Goal: Complete application form: Complete application form

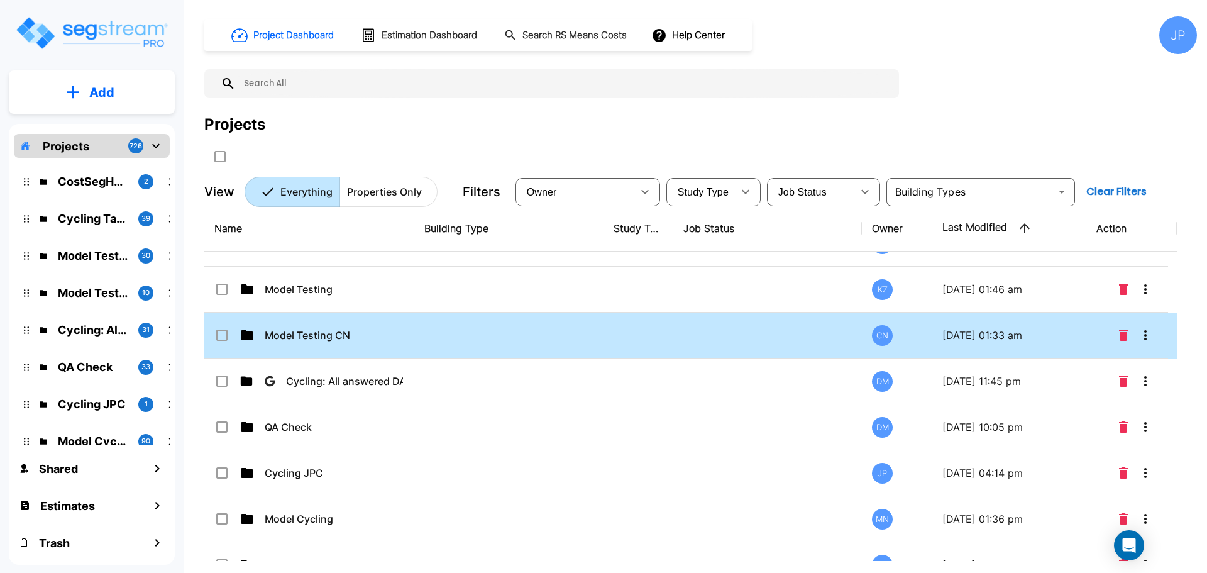
scroll to position [79, 0]
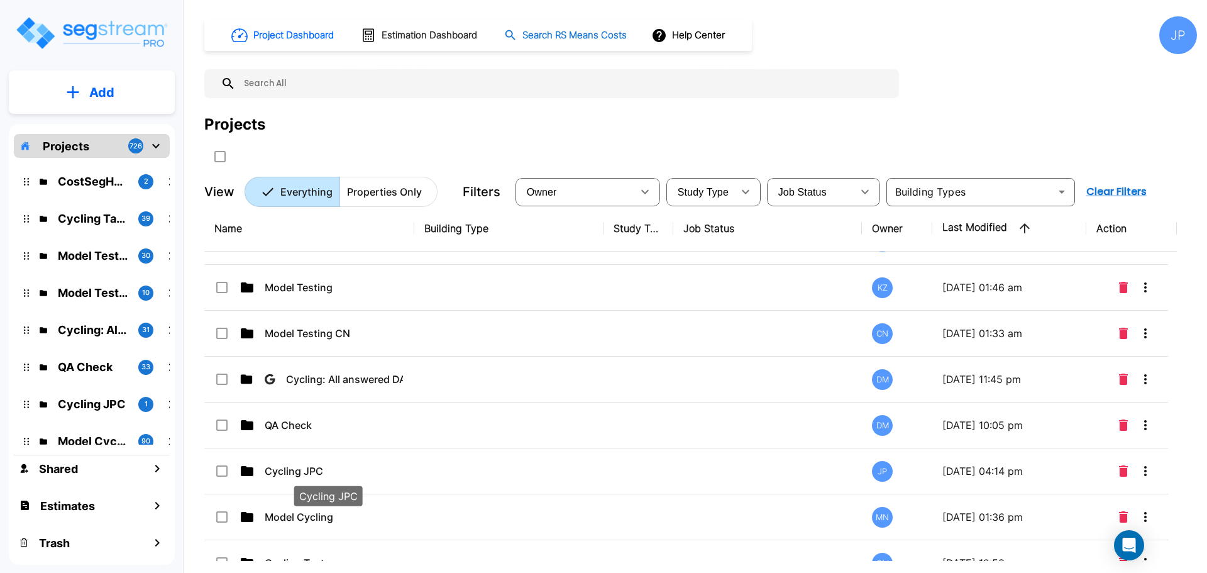
click at [388, 468] on p "Cycling JPC" at bounding box center [328, 470] width 126 height 15
click at [388, 469] on p "Cycling JPC" at bounding box center [328, 470] width 126 height 15
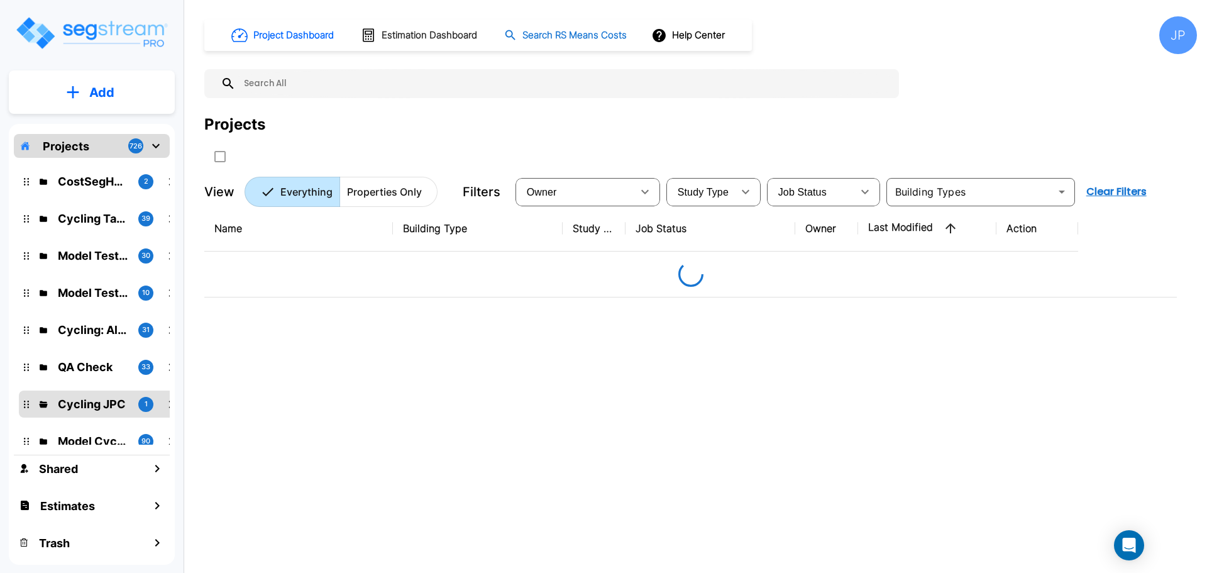
scroll to position [0, 0]
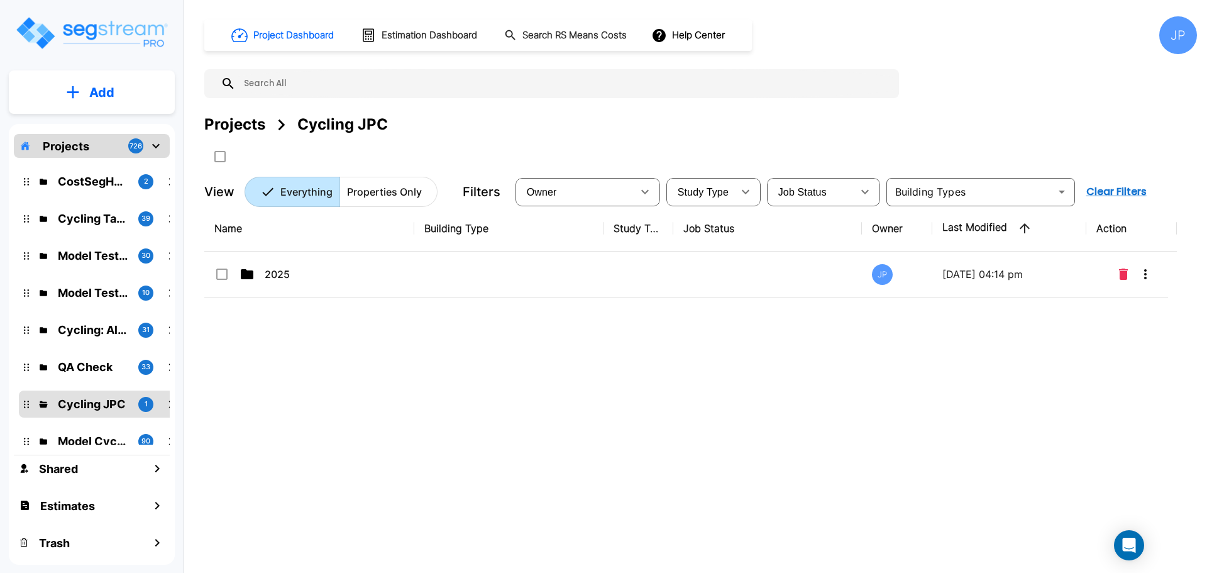
click at [373, 272] on p "2025" at bounding box center [328, 274] width 126 height 15
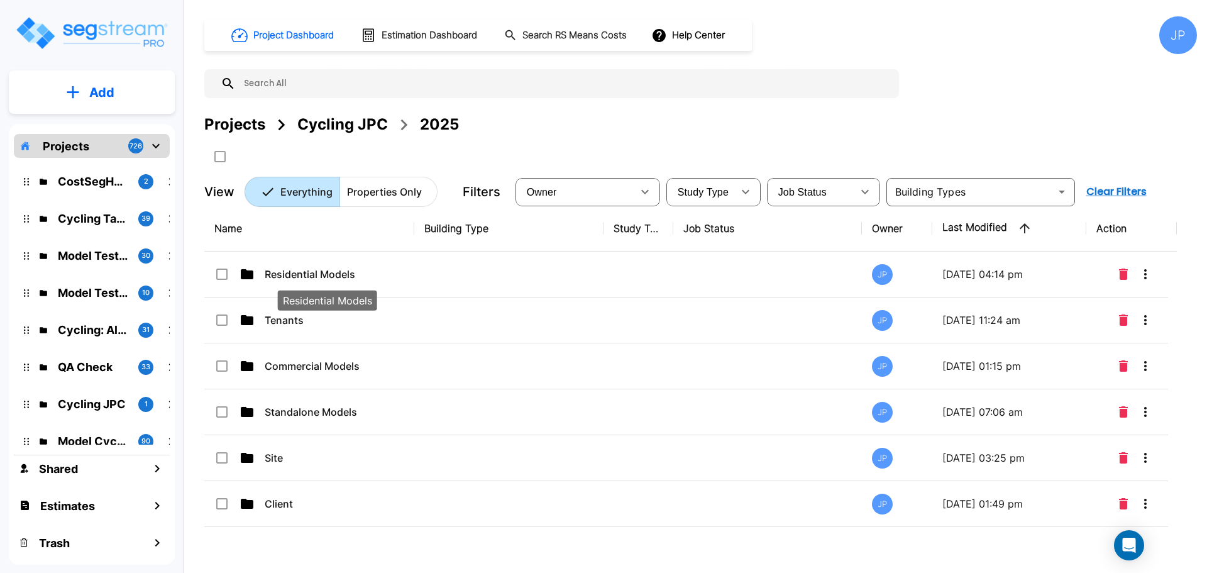
click at [376, 267] on p "Residential Models" at bounding box center [328, 274] width 126 height 15
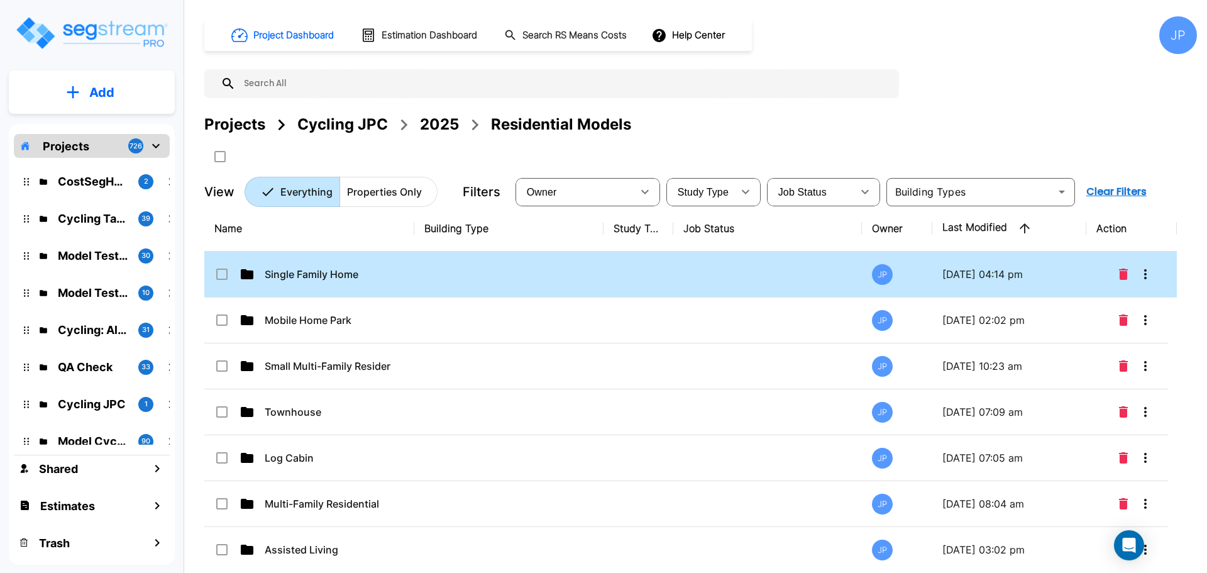
click at [524, 258] on td at bounding box center [508, 274] width 189 height 46
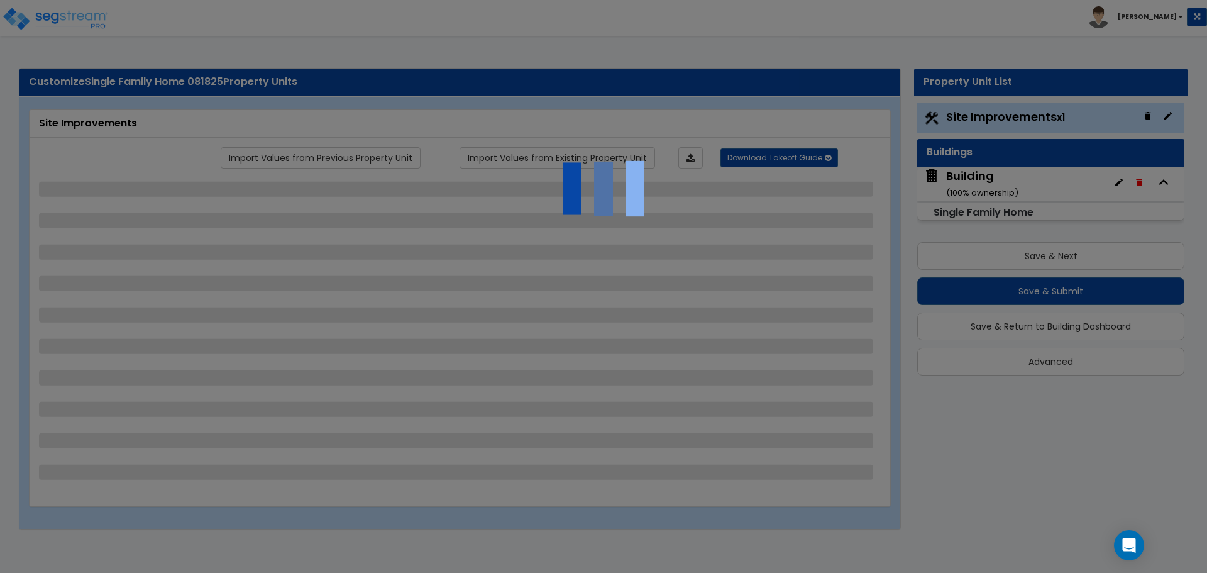
select select "2"
select select "1"
select select "2"
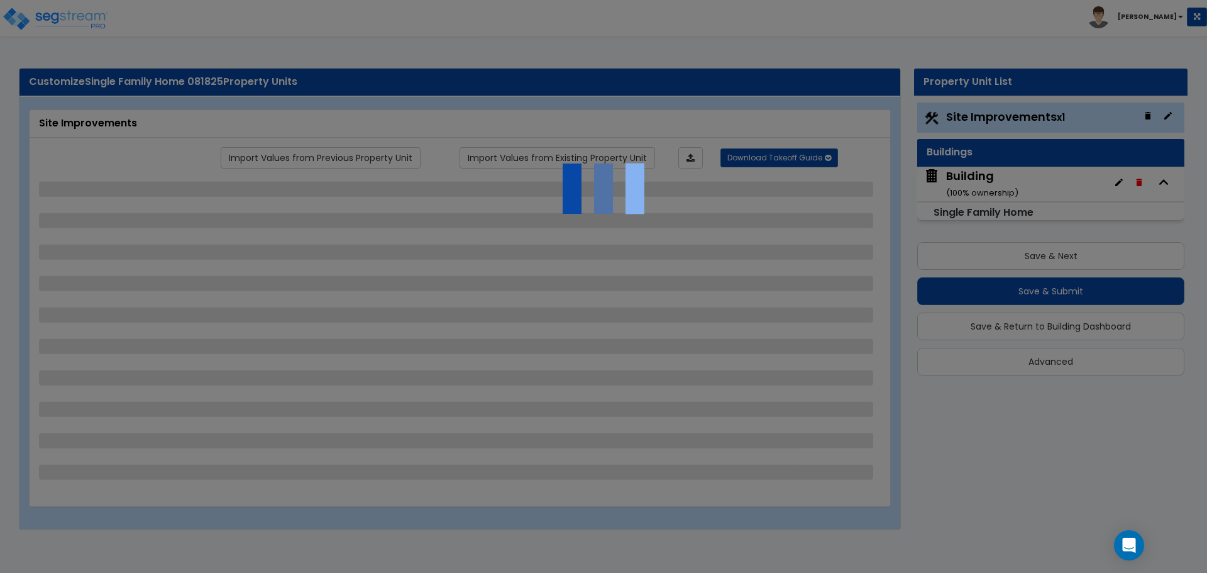
select select "1"
select select "2"
select select "1"
select select "2"
select select "1"
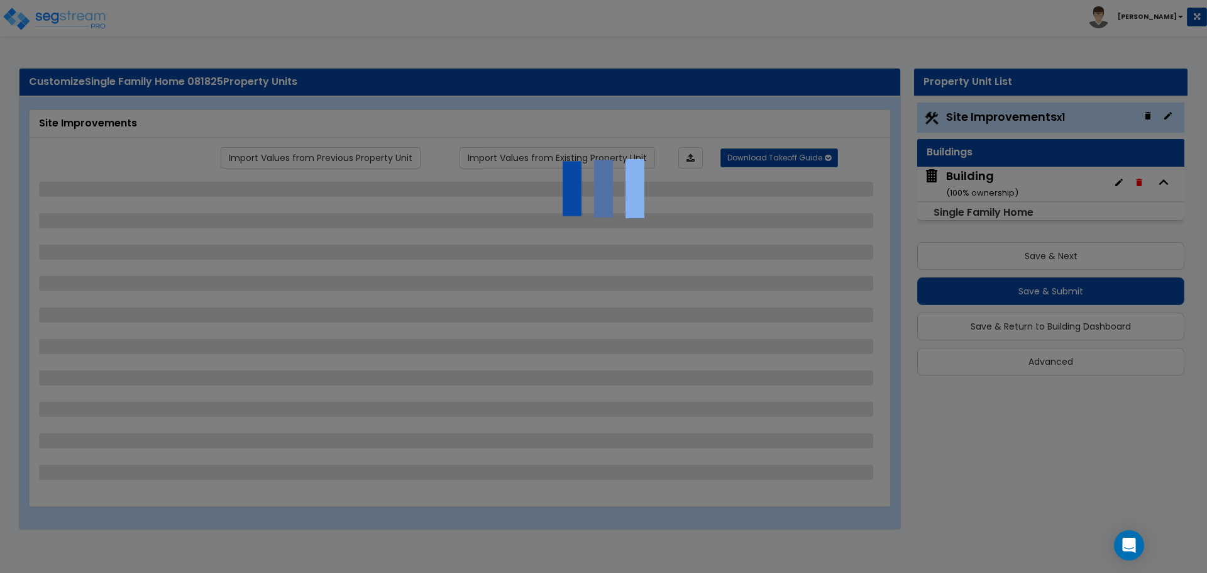
select select "1"
select select "5"
select select "2"
select select "10"
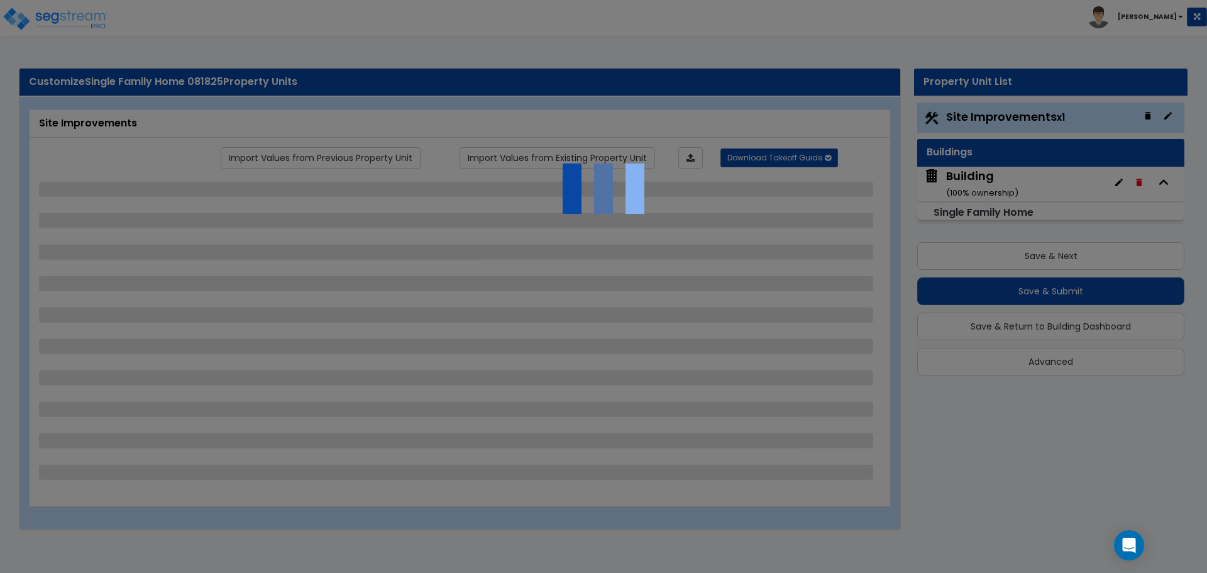
select select "3"
select select "1"
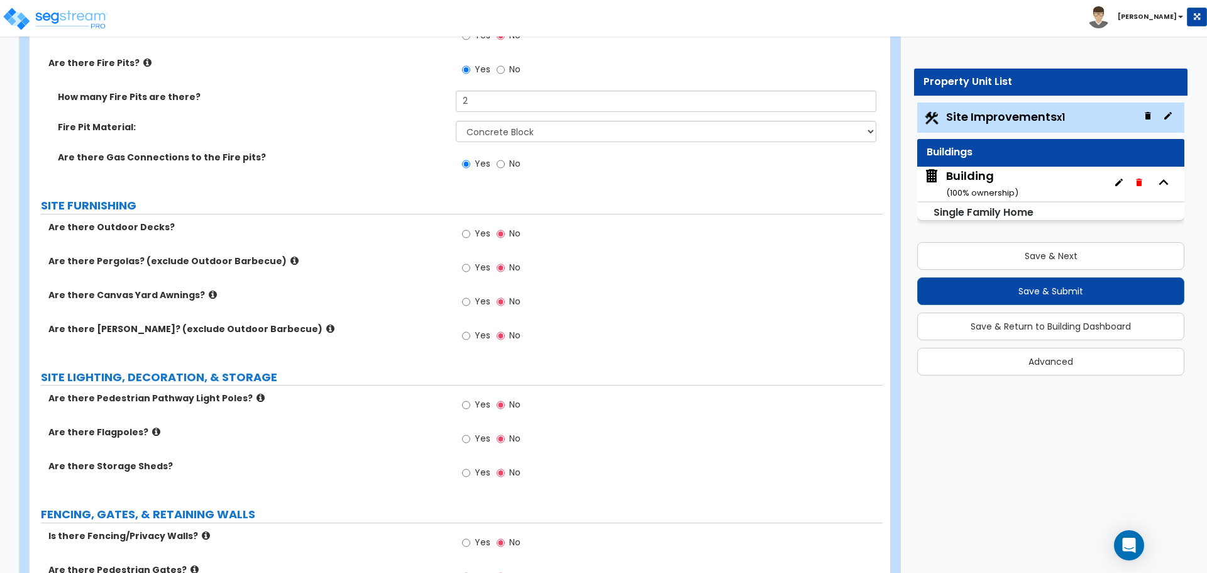
scroll to position [2217, 0]
click at [475, 226] on span "Yes" at bounding box center [483, 231] width 16 height 13
click at [470, 226] on input "Yes" at bounding box center [466, 232] width 8 height 14
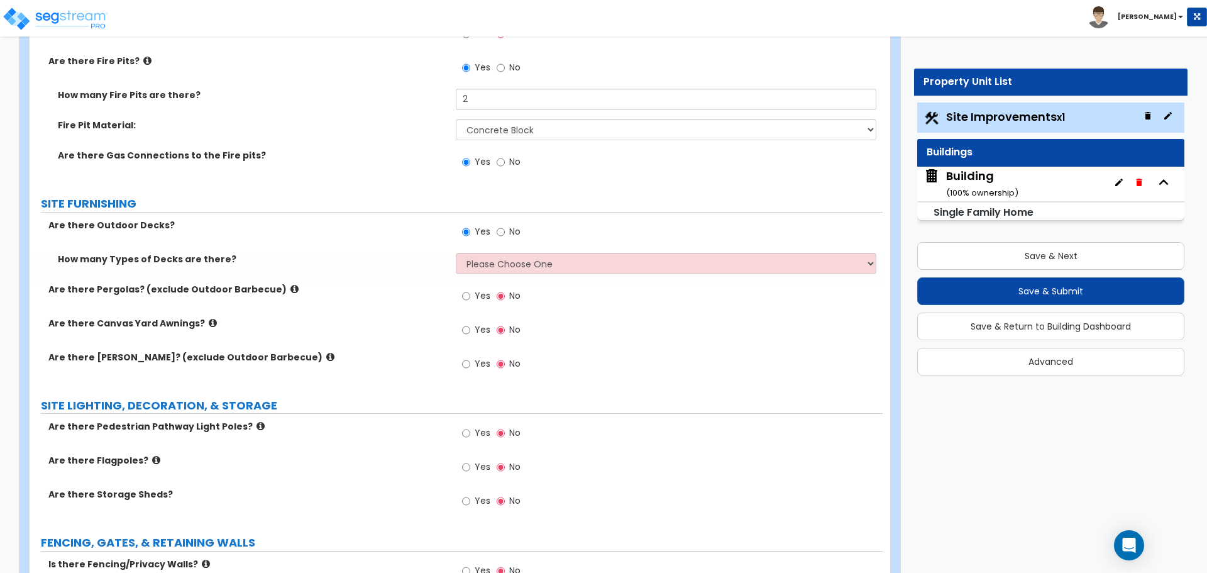
click at [511, 233] on span "No" at bounding box center [514, 231] width 11 height 13
click at [505, 233] on input "No" at bounding box center [501, 232] width 8 height 14
radio input "false"
radio input "true"
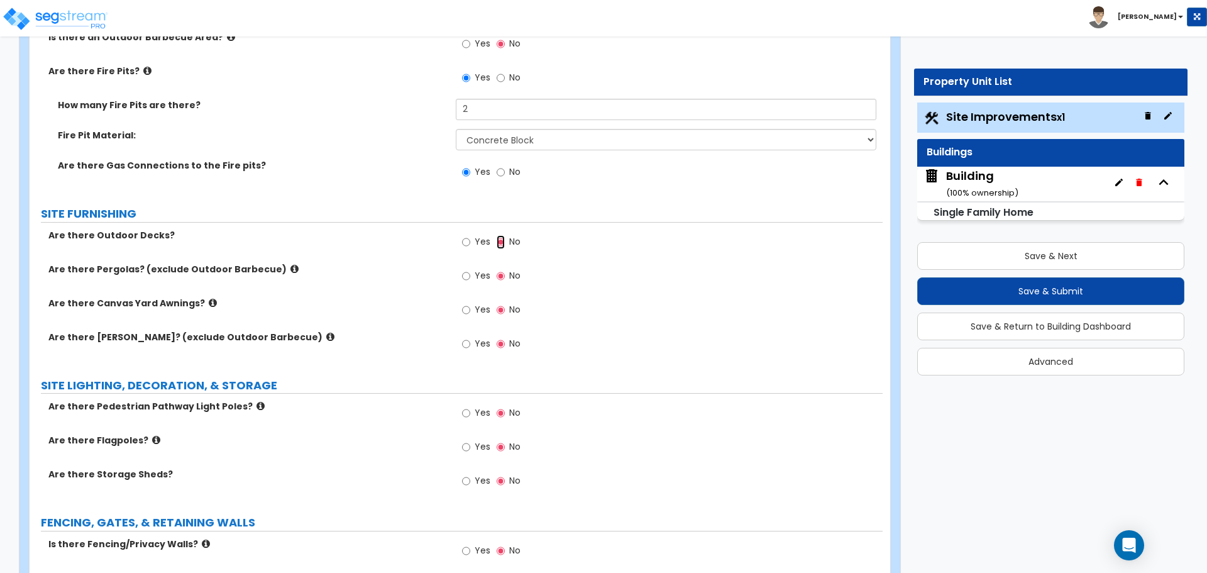
scroll to position [2210, 0]
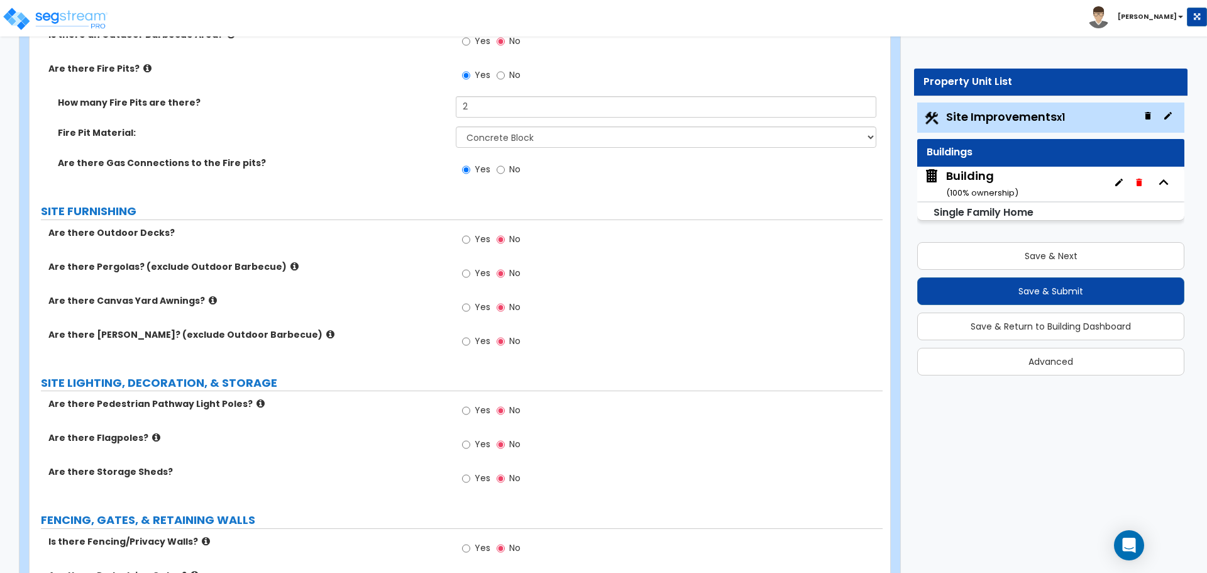
click at [475, 240] on span "Yes" at bounding box center [483, 239] width 16 height 13
click at [470, 240] on input "Yes" at bounding box center [466, 240] width 8 height 14
radio input "true"
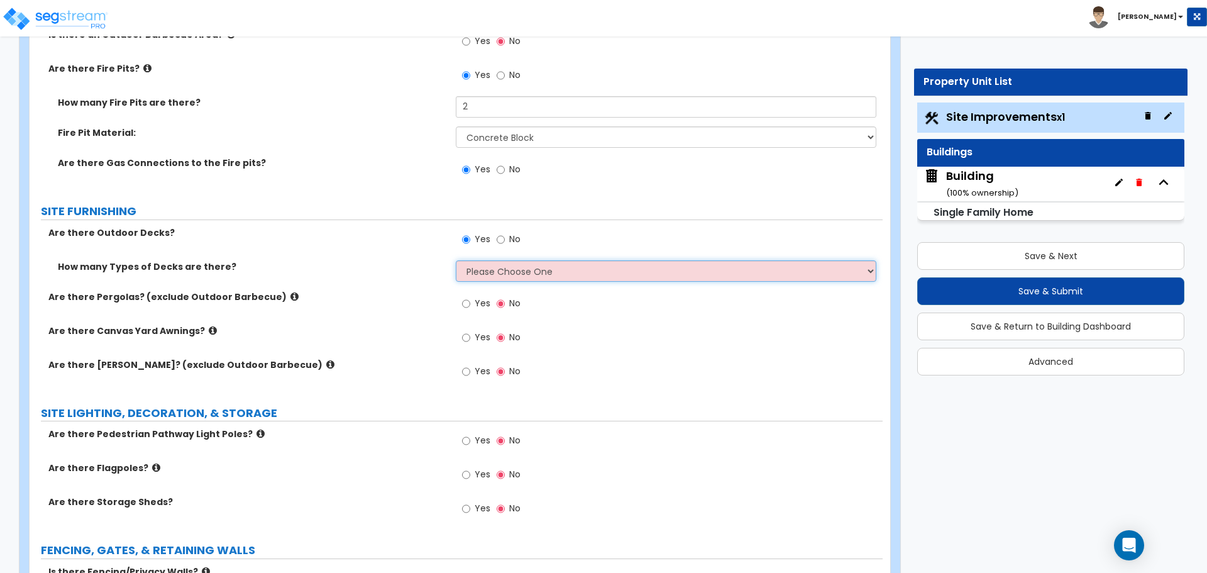
click at [534, 263] on select "Please Choose One 1 2 3 4" at bounding box center [666, 270] width 420 height 21
select select "4"
click at [456, 260] on select "Please Choose One 1 2 3 4" at bounding box center [666, 270] width 420 height 21
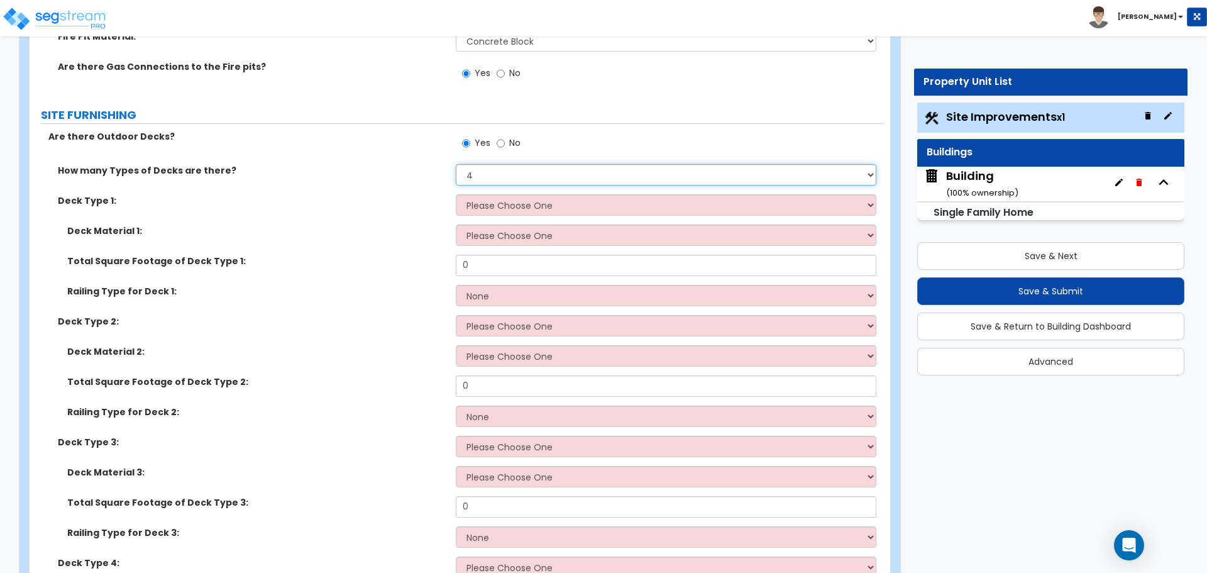
scroll to position [2305, 0]
click at [512, 141] on span "No" at bounding box center [514, 143] width 11 height 13
click at [505, 141] on input "No" at bounding box center [501, 144] width 8 height 14
radio input "false"
radio input "true"
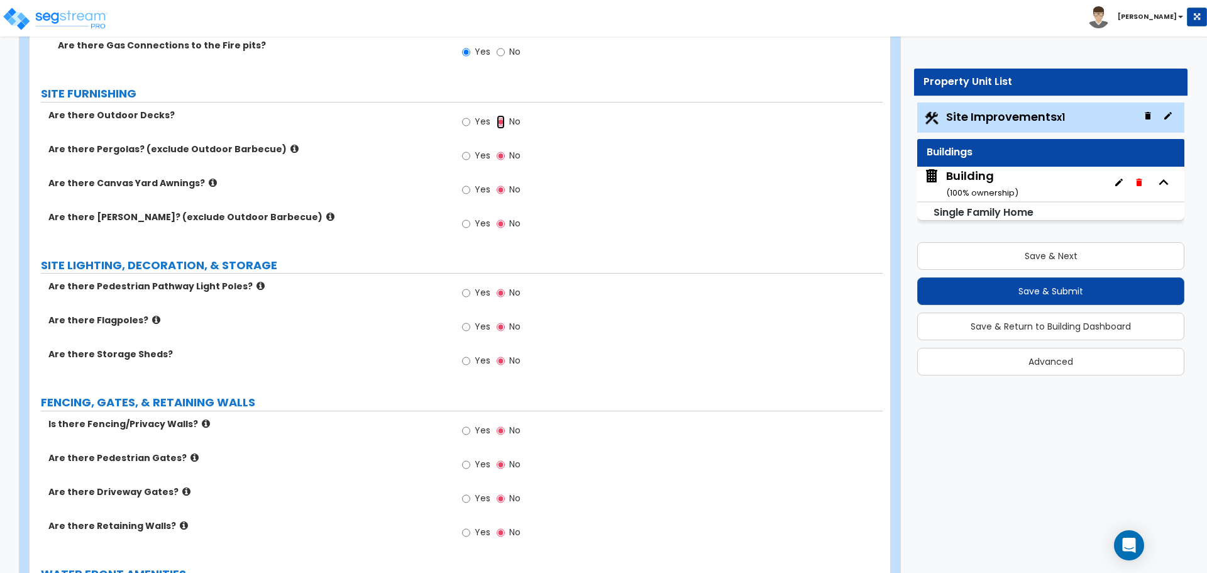
scroll to position [2330, 0]
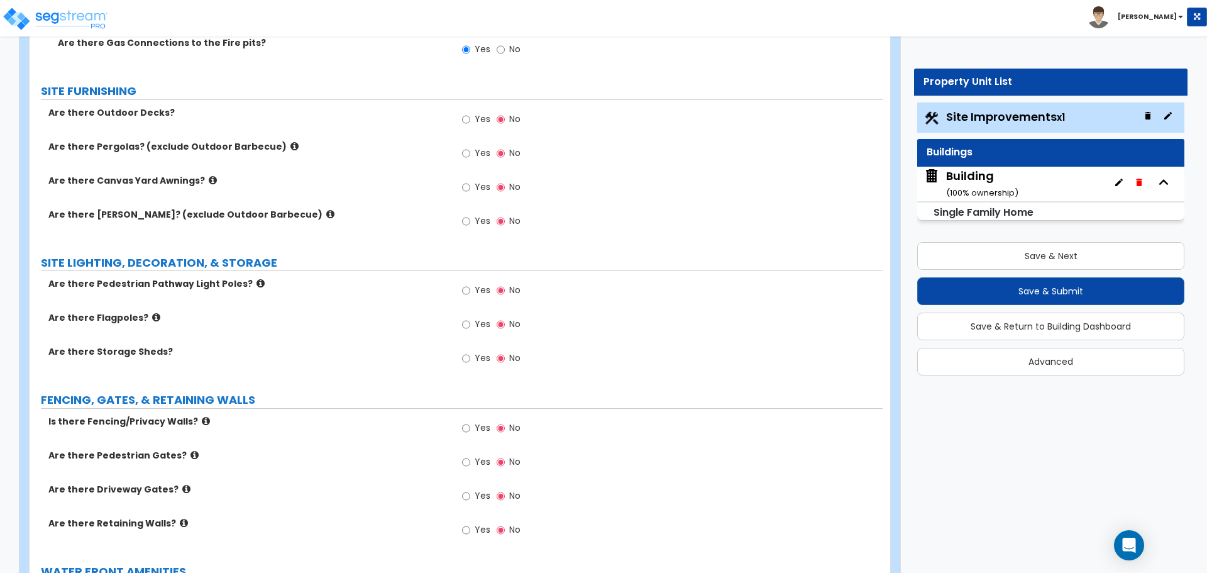
click at [290, 144] on icon at bounding box center [294, 145] width 8 height 9
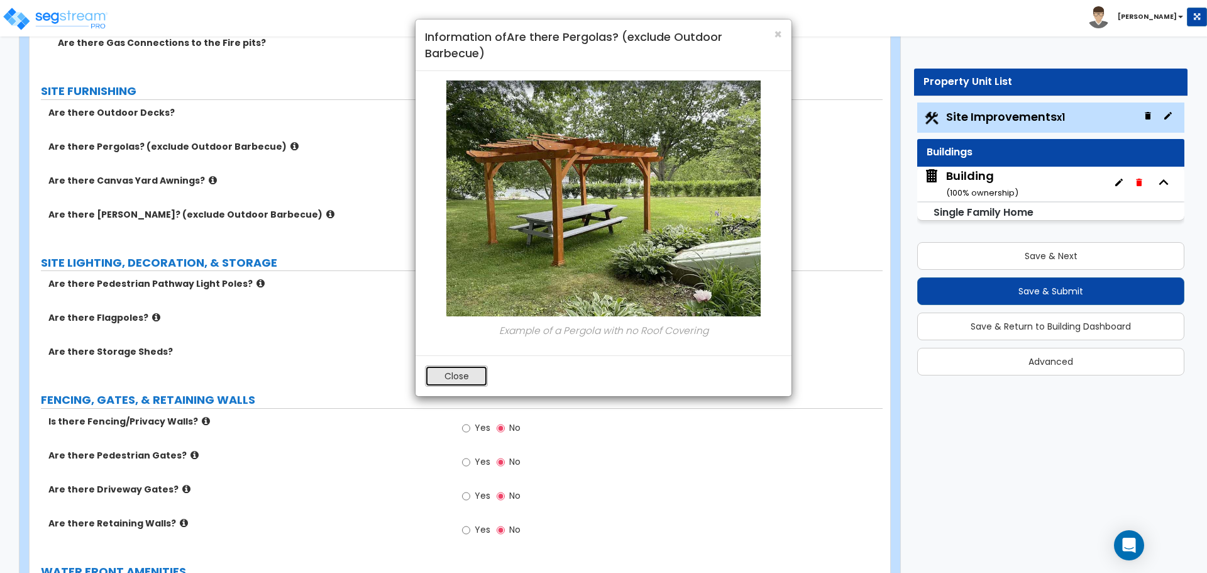
click at [452, 382] on button "Close" at bounding box center [456, 375] width 63 height 21
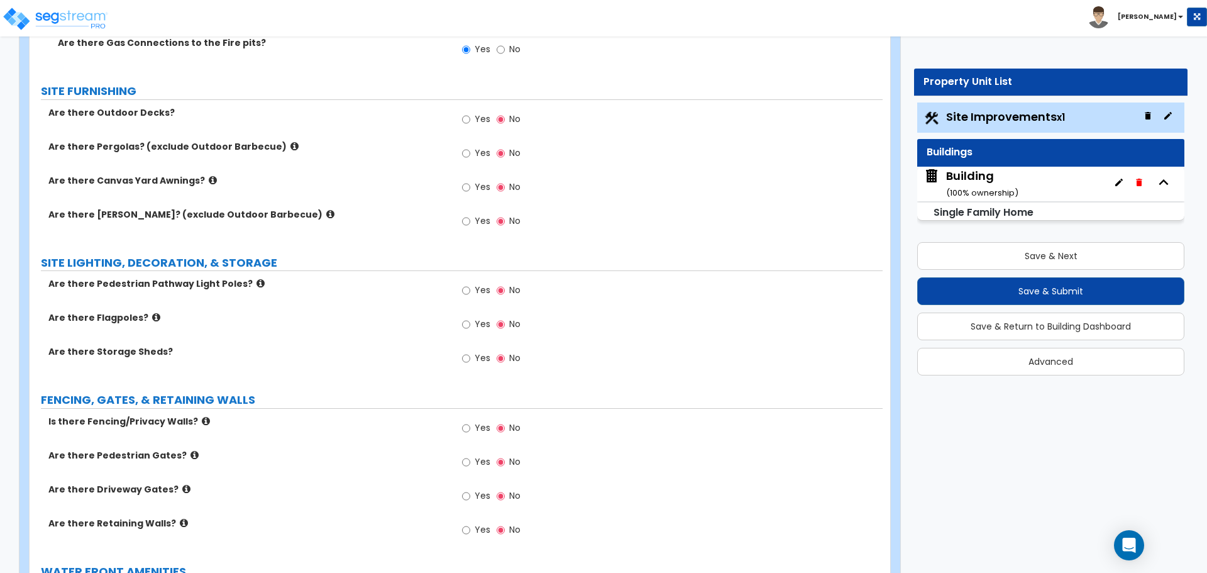
click at [485, 146] on span "Yes" at bounding box center [483, 152] width 16 height 13
click at [470, 146] on input "Yes" at bounding box center [466, 153] width 8 height 14
radio input "true"
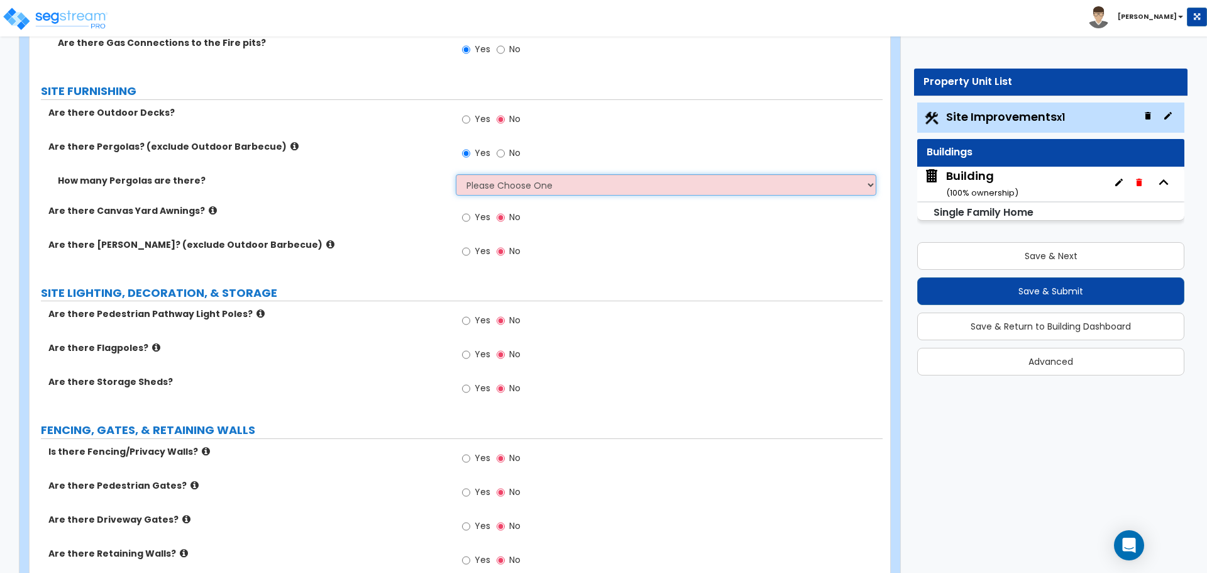
click at [522, 174] on select "Please Choose One 1 2 3" at bounding box center [666, 184] width 420 height 21
select select "3"
click at [456, 174] on select "Please Choose One 1 2 3" at bounding box center [666, 184] width 420 height 21
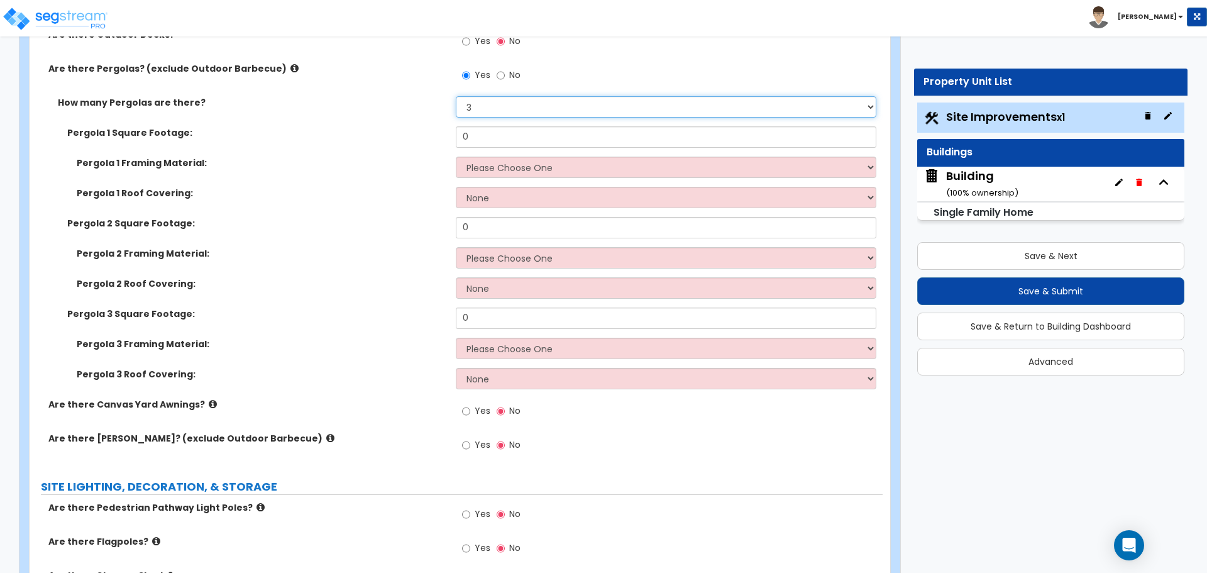
scroll to position [2406, 0]
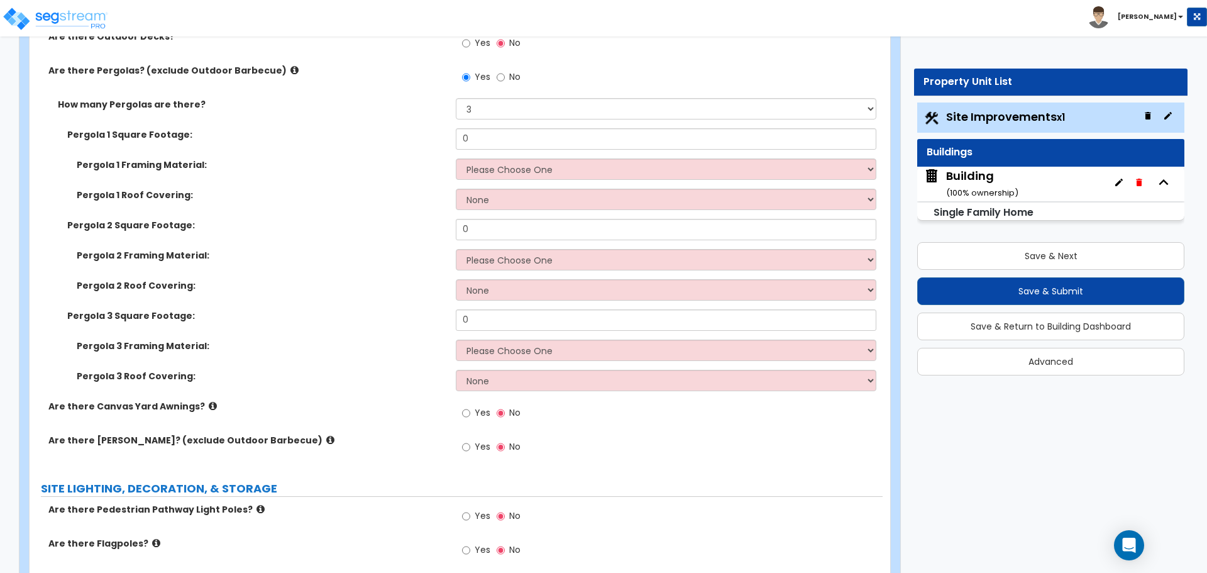
click at [512, 74] on span "No" at bounding box center [514, 76] width 11 height 13
click at [505, 74] on input "No" at bounding box center [501, 77] width 8 height 14
radio input "false"
radio input "true"
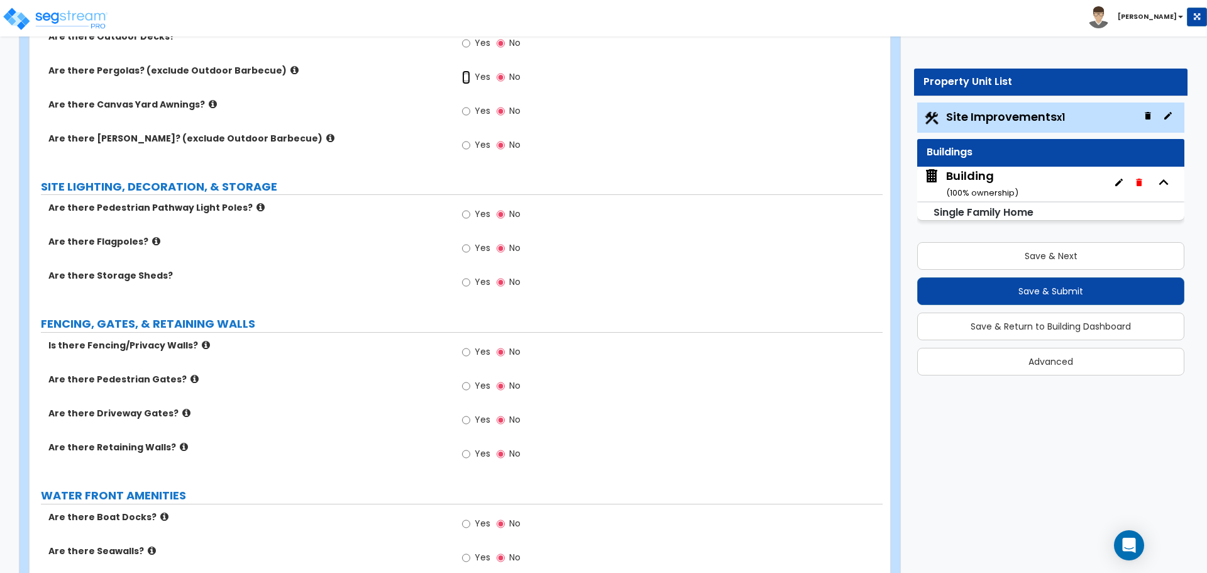
click at [463, 70] on input "Yes" at bounding box center [466, 77] width 8 height 14
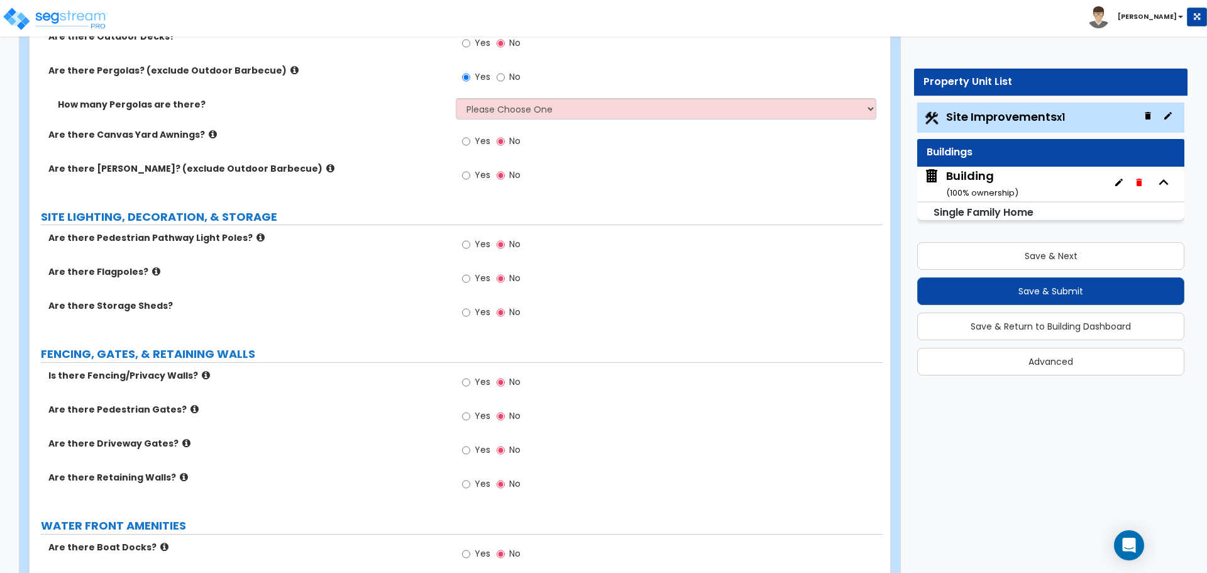
click at [290, 67] on icon at bounding box center [294, 69] width 8 height 9
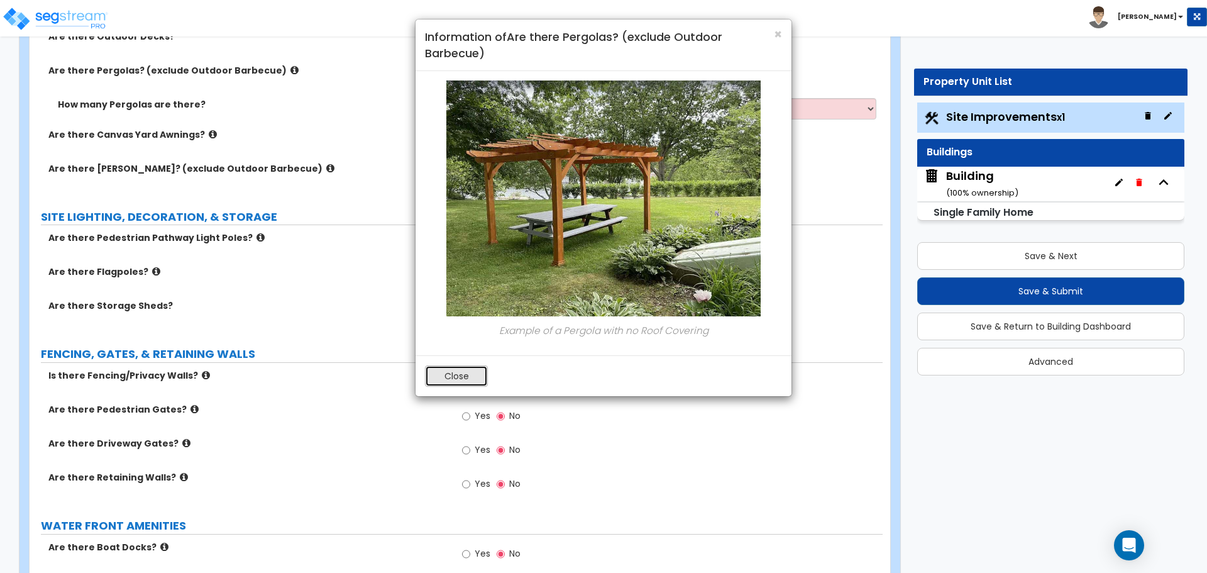
click at [452, 372] on button "Close" at bounding box center [456, 375] width 63 height 21
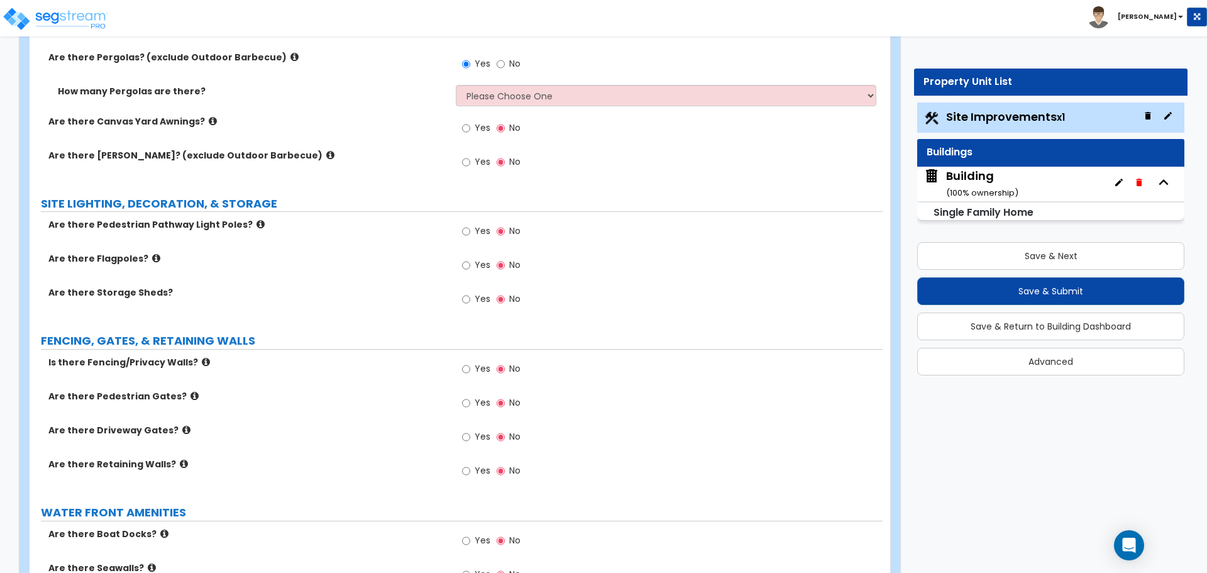
scroll to position [2423, 0]
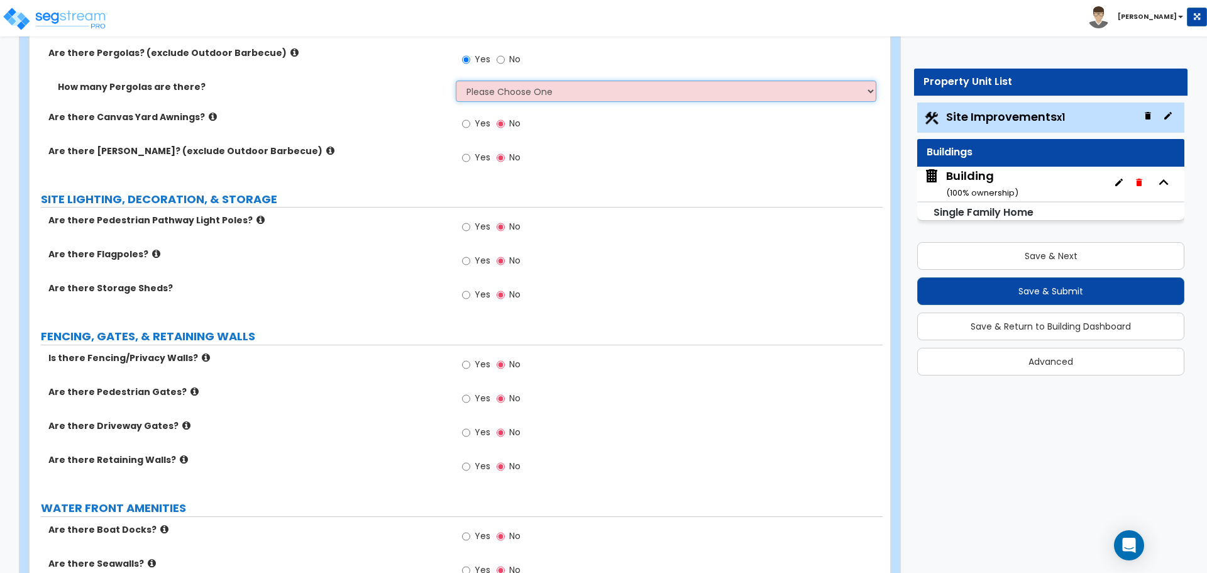
click at [613, 90] on select "Please Choose One 1 2 3" at bounding box center [666, 90] width 420 height 21
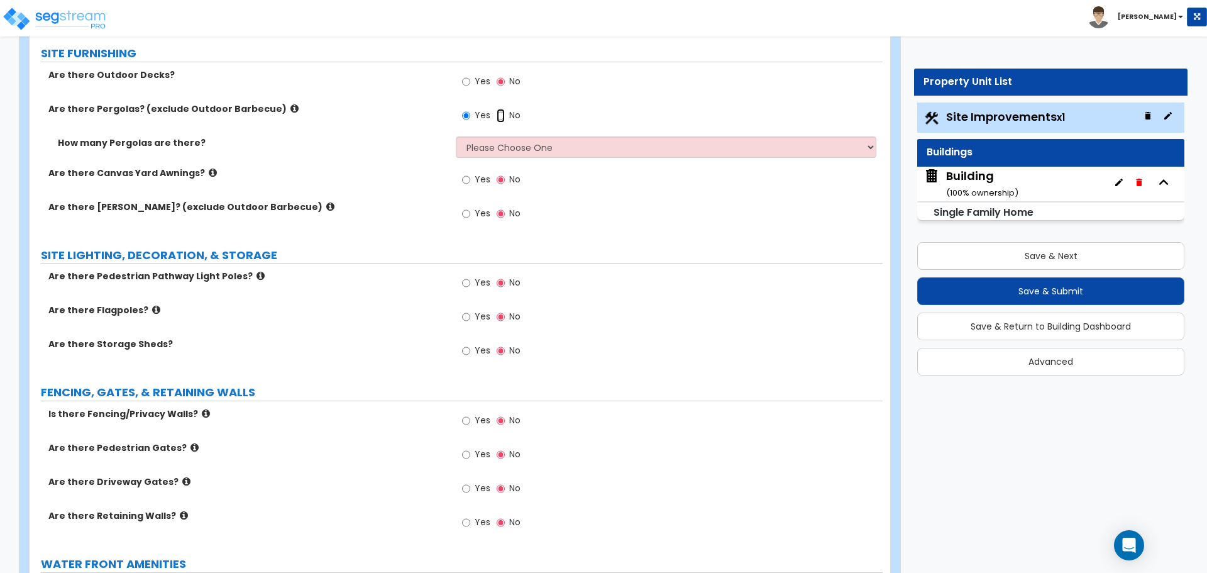
click at [504, 112] on input "No" at bounding box center [501, 116] width 8 height 14
radio input "false"
radio input "true"
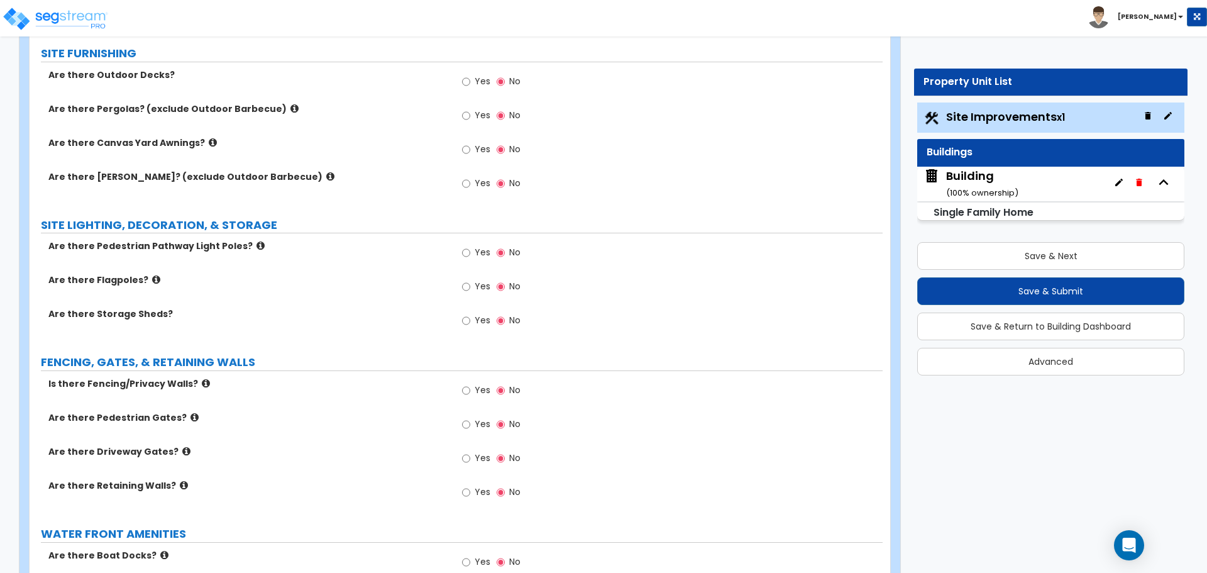
click at [476, 112] on span "Yes" at bounding box center [483, 115] width 16 height 13
click at [470, 112] on input "Yes" at bounding box center [466, 116] width 8 height 14
radio input "true"
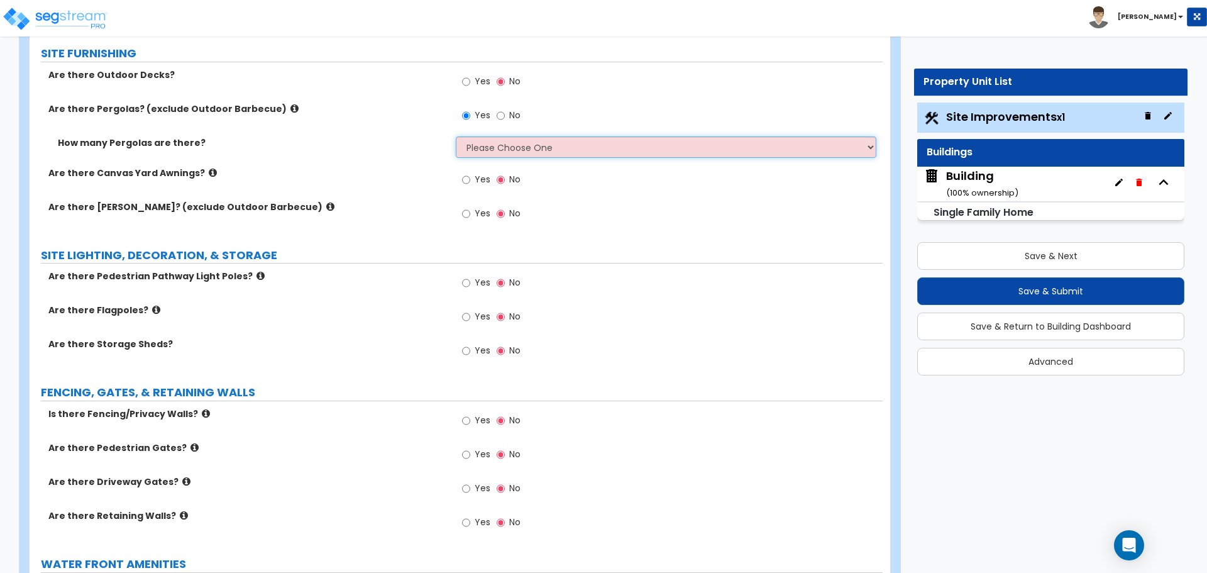
click at [516, 138] on select "Please Choose One 1 2 3" at bounding box center [666, 146] width 420 height 21
select select "3"
click at [456, 136] on select "Please Choose One 1 2 3" at bounding box center [666, 146] width 420 height 21
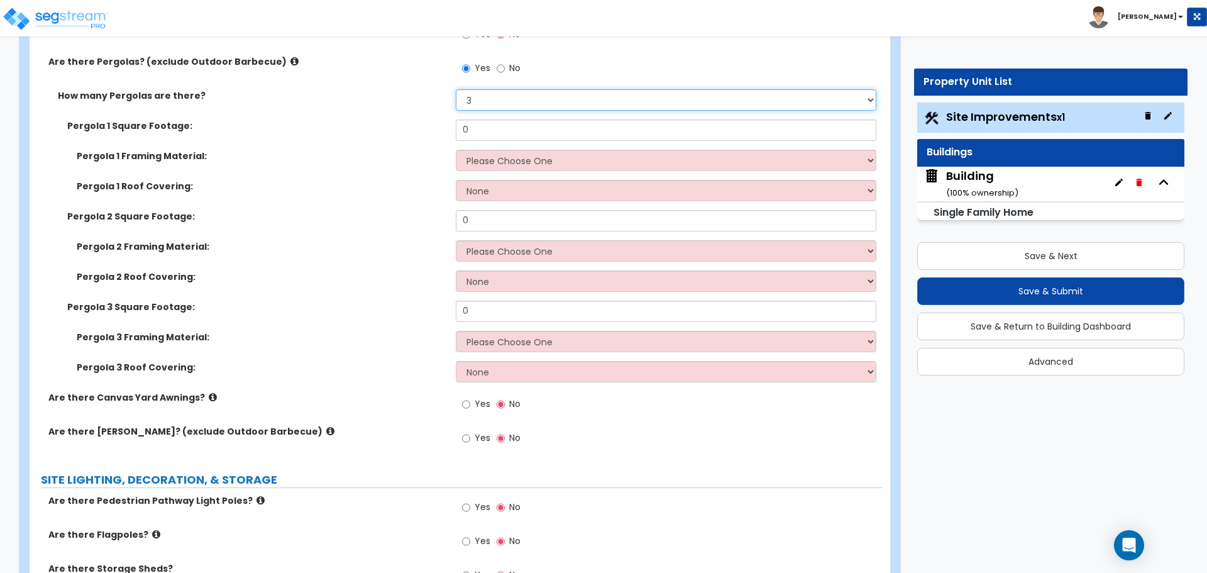
scroll to position [2419, 0]
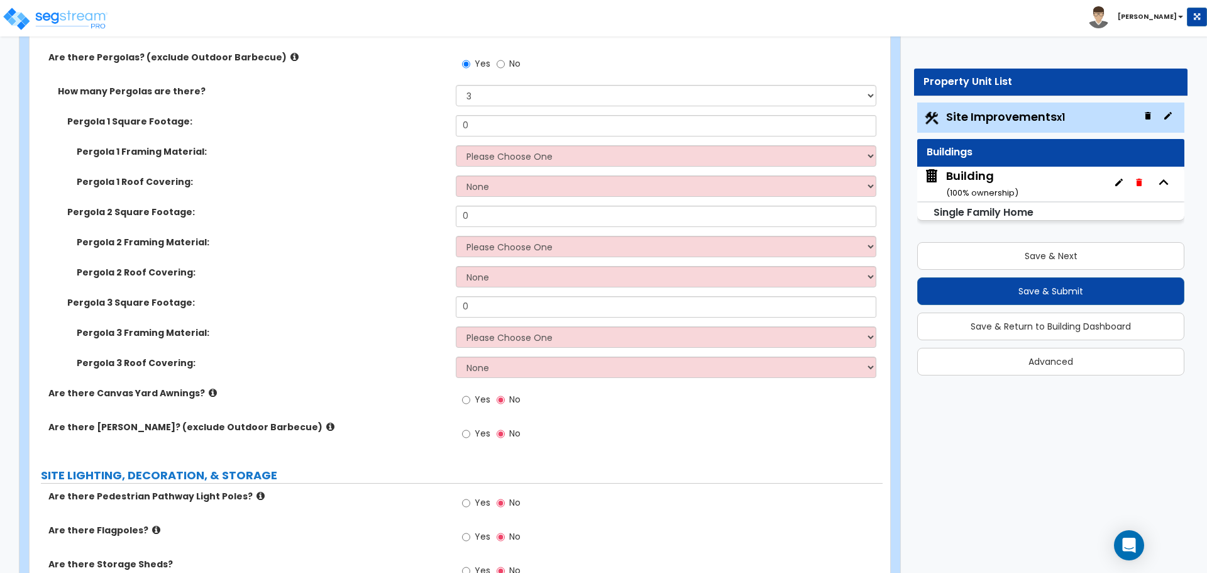
click at [290, 55] on icon at bounding box center [294, 56] width 8 height 9
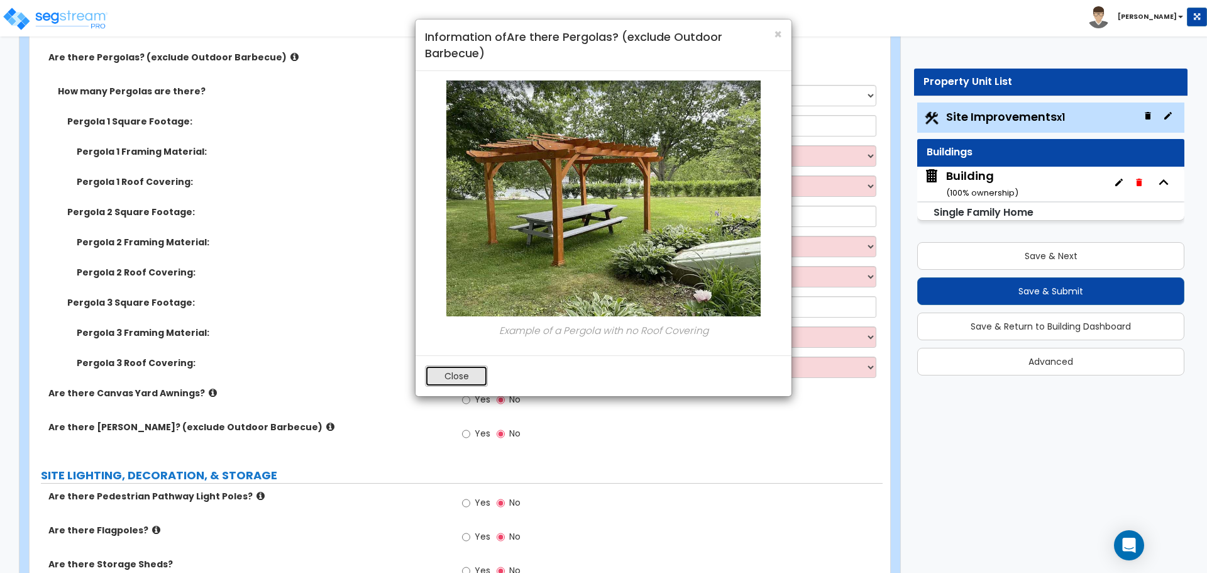
click at [461, 378] on button "Close" at bounding box center [456, 375] width 63 height 21
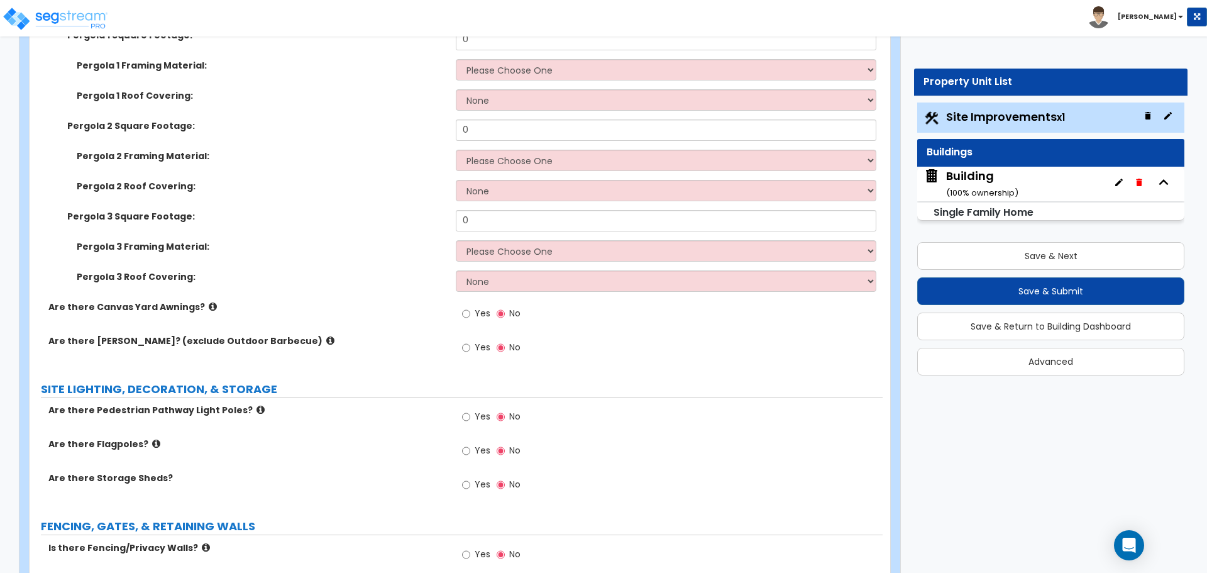
scroll to position [2513, 0]
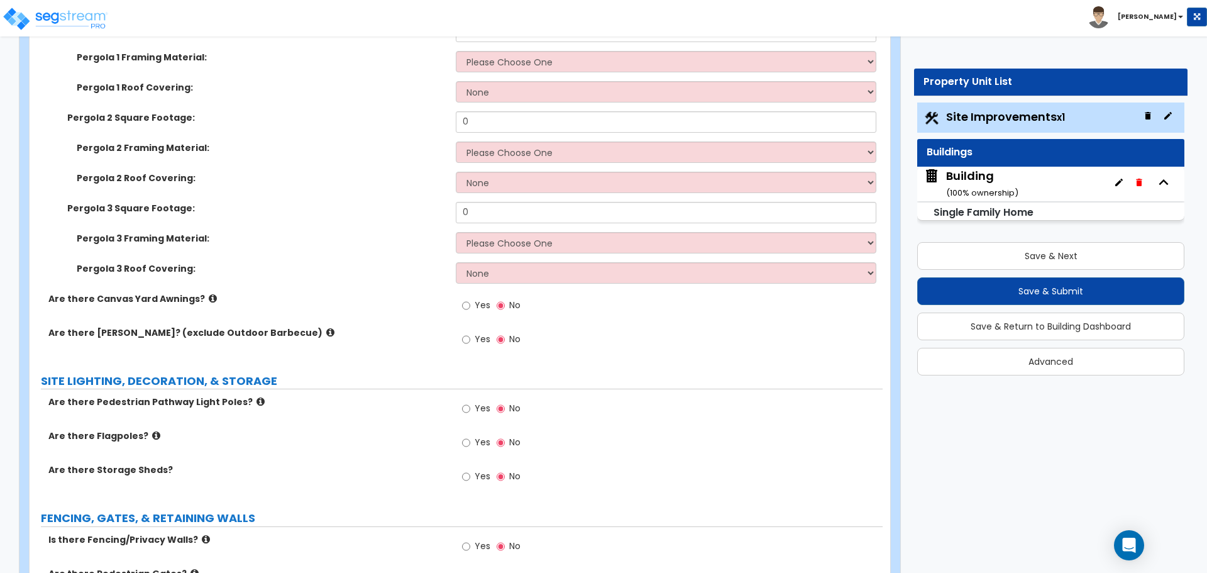
click at [473, 298] on label "Yes" at bounding box center [476, 306] width 28 height 21
click at [470, 299] on input "Yes" at bounding box center [466, 306] width 8 height 14
radio input "true"
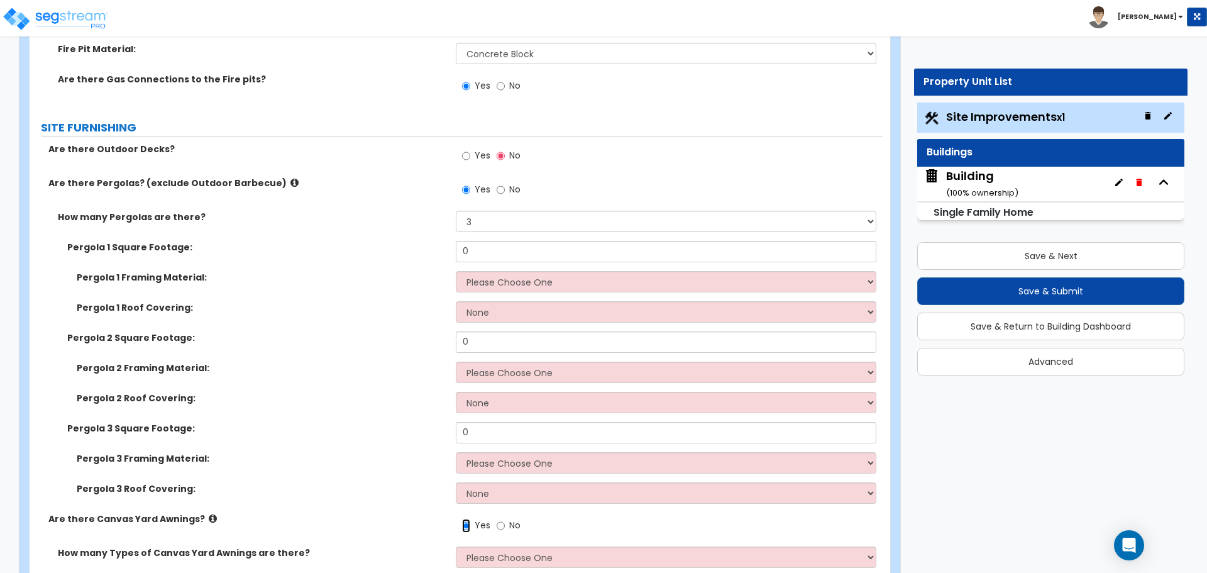
scroll to position [2291, 0]
click at [519, 185] on span "No" at bounding box center [514, 191] width 11 height 13
click at [505, 185] on input "No" at bounding box center [501, 192] width 8 height 14
radio input "false"
radio input "true"
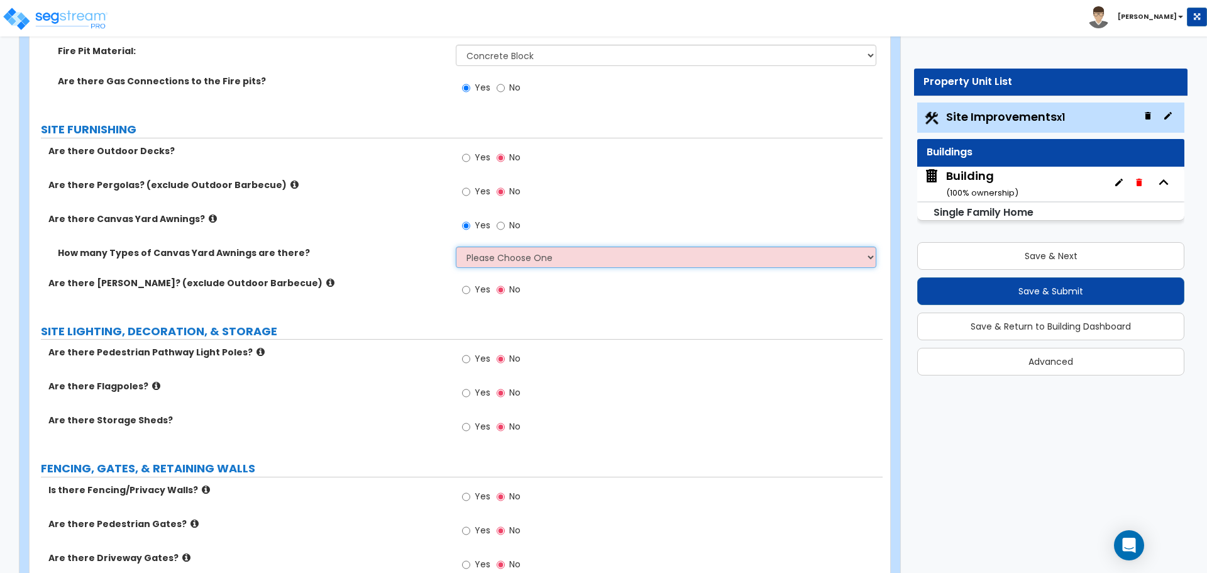
click at [497, 257] on select "Please Choose One 1 2" at bounding box center [666, 256] width 420 height 21
select select "2"
click at [456, 246] on select "Please Choose One 1 2" at bounding box center [666, 256] width 420 height 21
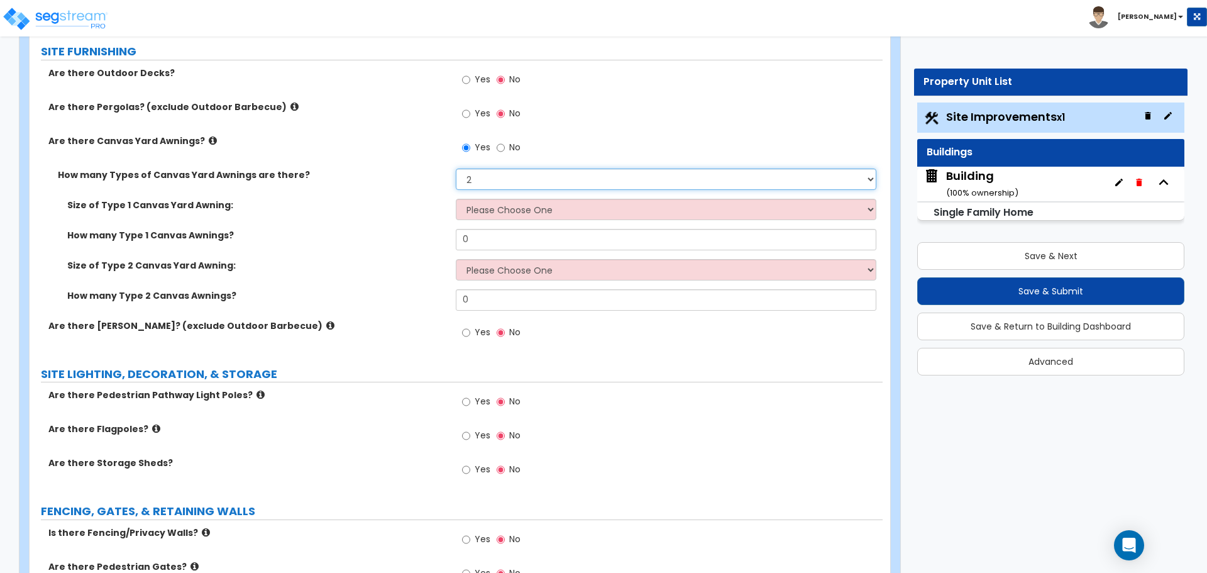
scroll to position [2364, 0]
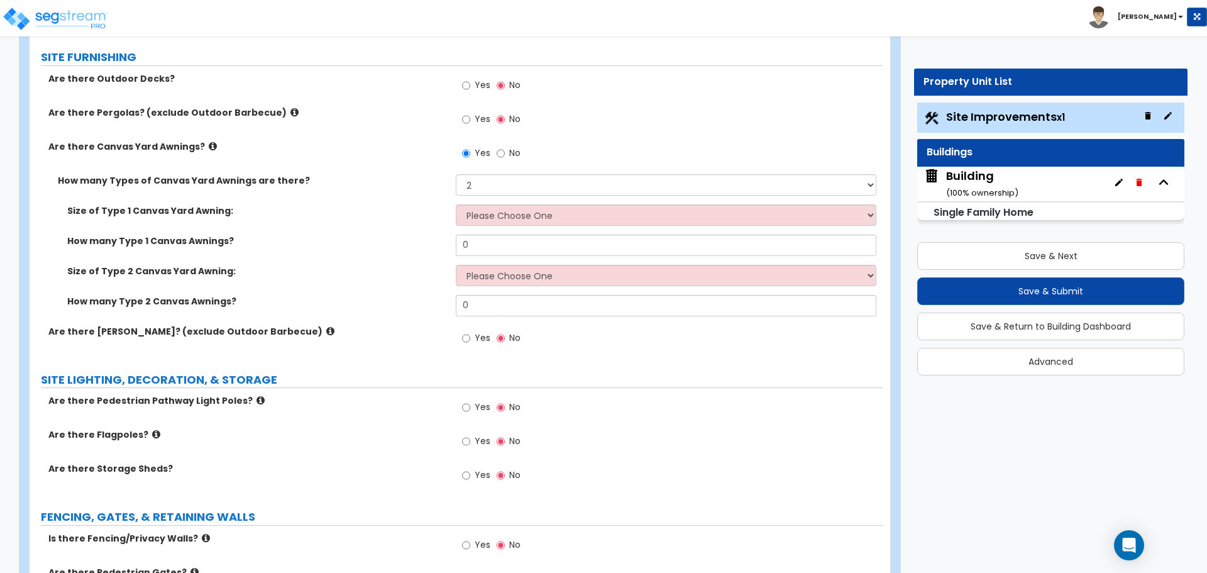
click at [512, 150] on span "No" at bounding box center [514, 152] width 11 height 13
click at [505, 150] on input "No" at bounding box center [501, 153] width 8 height 14
radio input "false"
radio input "true"
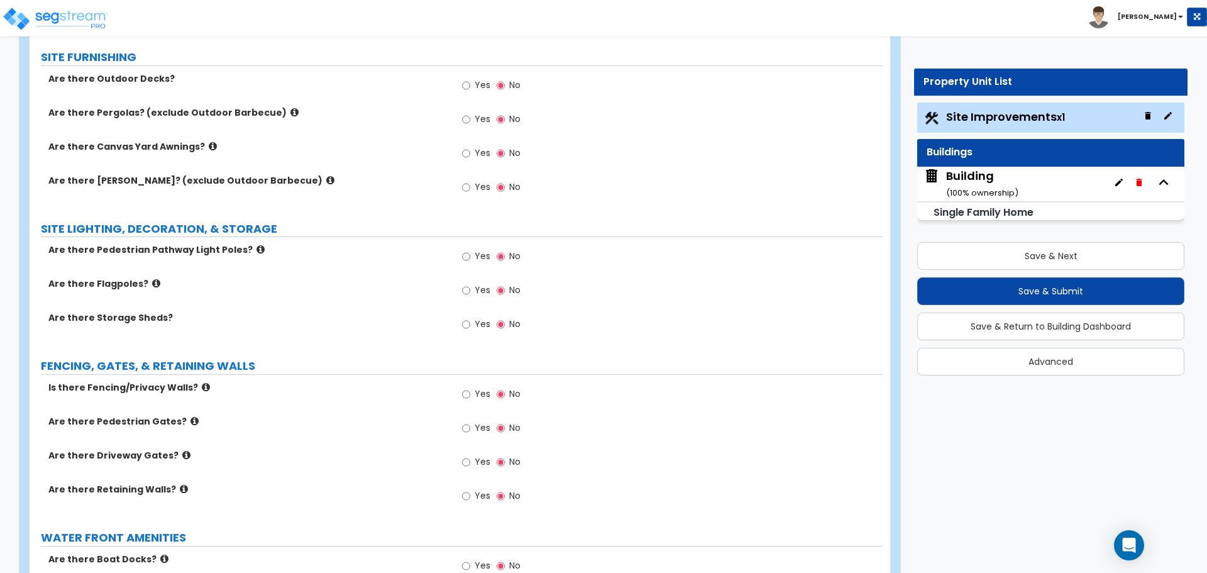
click at [480, 181] on span "Yes" at bounding box center [483, 186] width 16 height 13
click at [470, 181] on input "Yes" at bounding box center [466, 187] width 8 height 14
radio input "true"
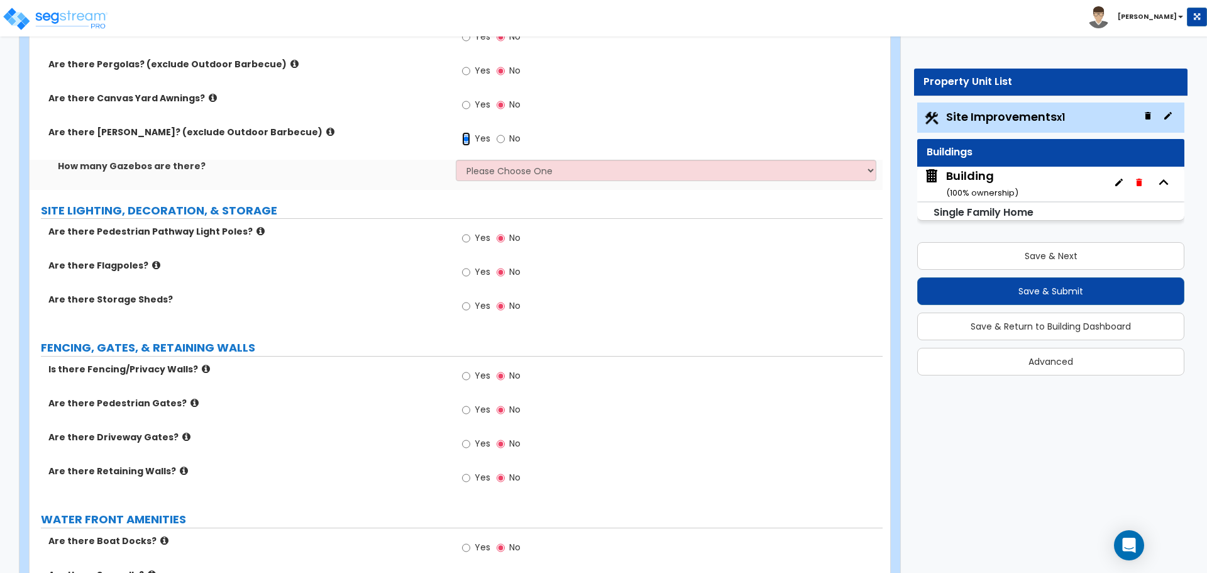
scroll to position [2417, 0]
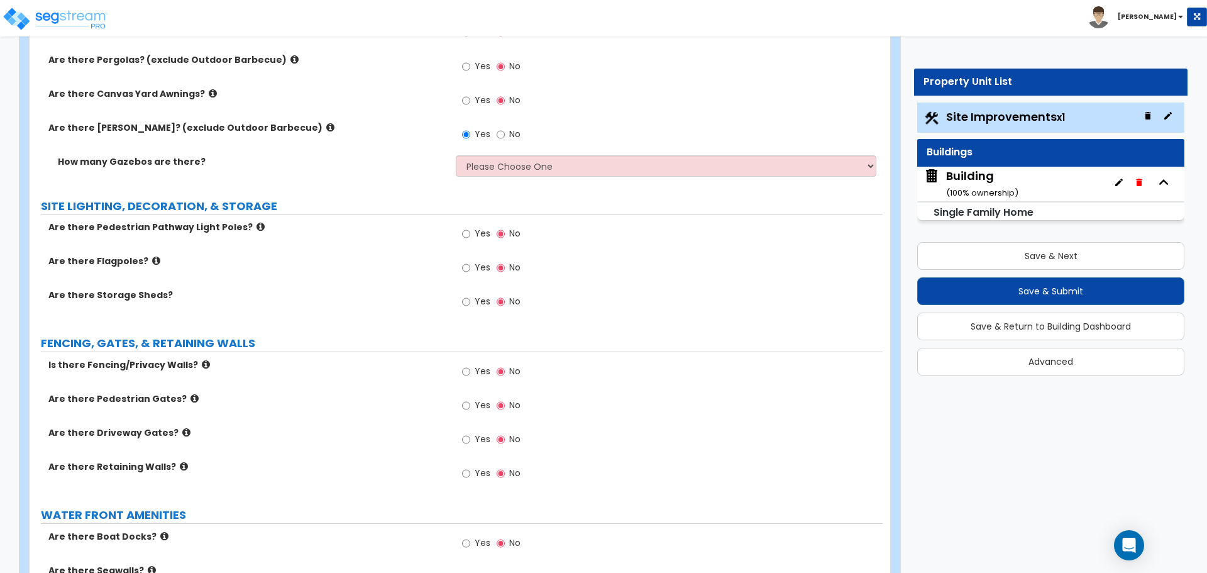
click at [268, 123] on label "Are there Gazebos? (exclude Outdoor Barbecue)" at bounding box center [247, 127] width 398 height 13
click at [326, 124] on icon at bounding box center [330, 127] width 8 height 9
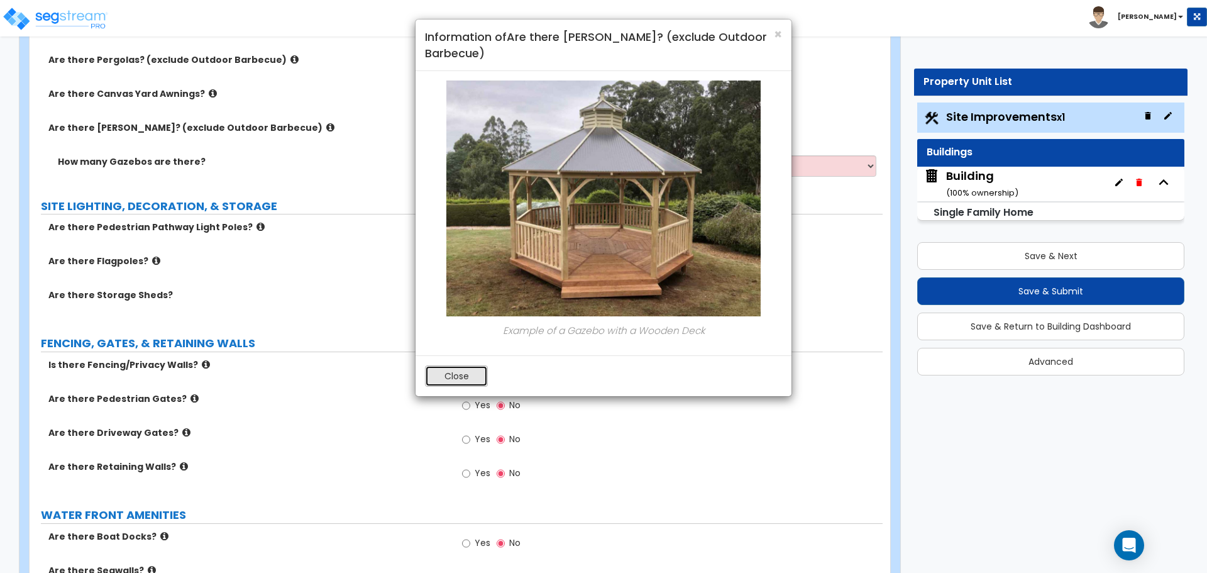
click at [441, 384] on button "Close" at bounding box center [456, 375] width 63 height 21
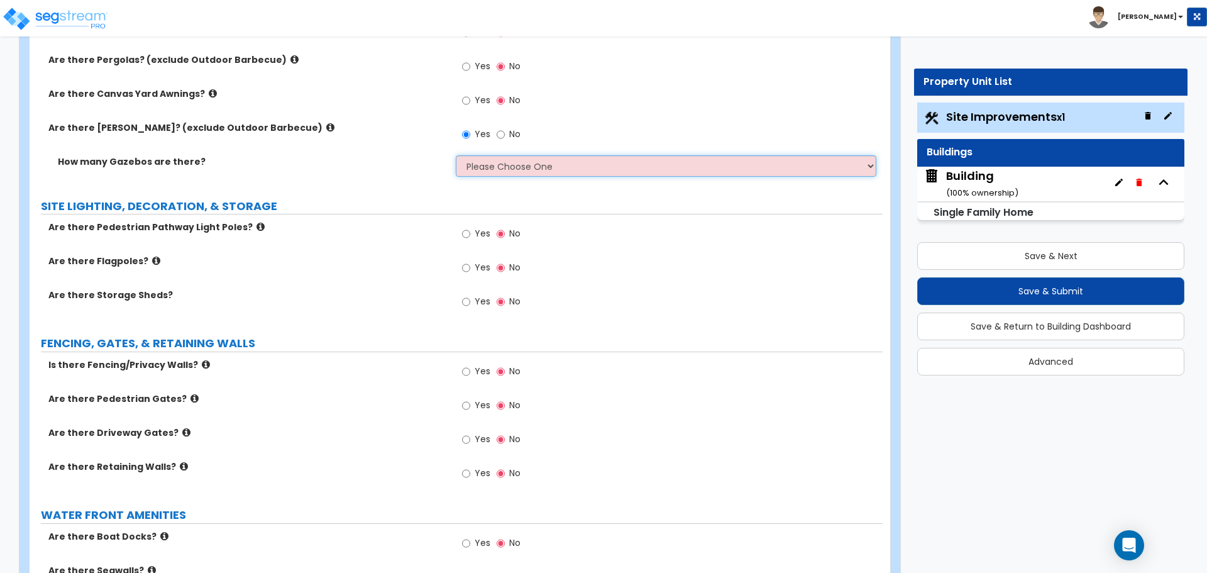
click at [532, 170] on select "Please Choose One 1 2 3" at bounding box center [666, 165] width 420 height 21
select select "3"
click at [456, 155] on select "Please Choose One 1 2 3" at bounding box center [666, 165] width 420 height 21
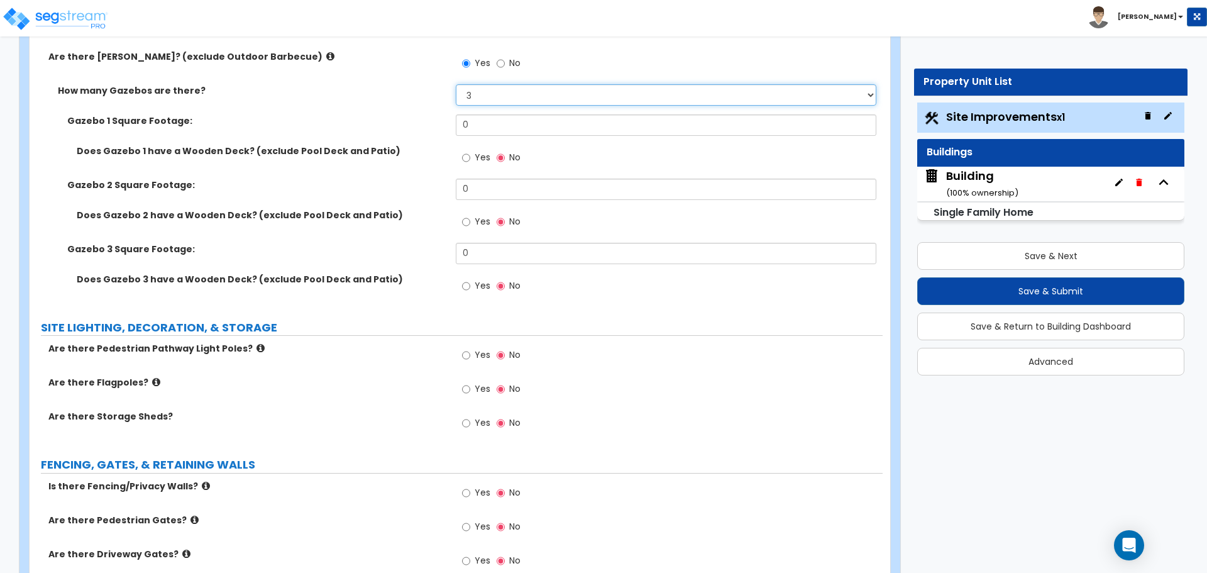
scroll to position [2491, 0]
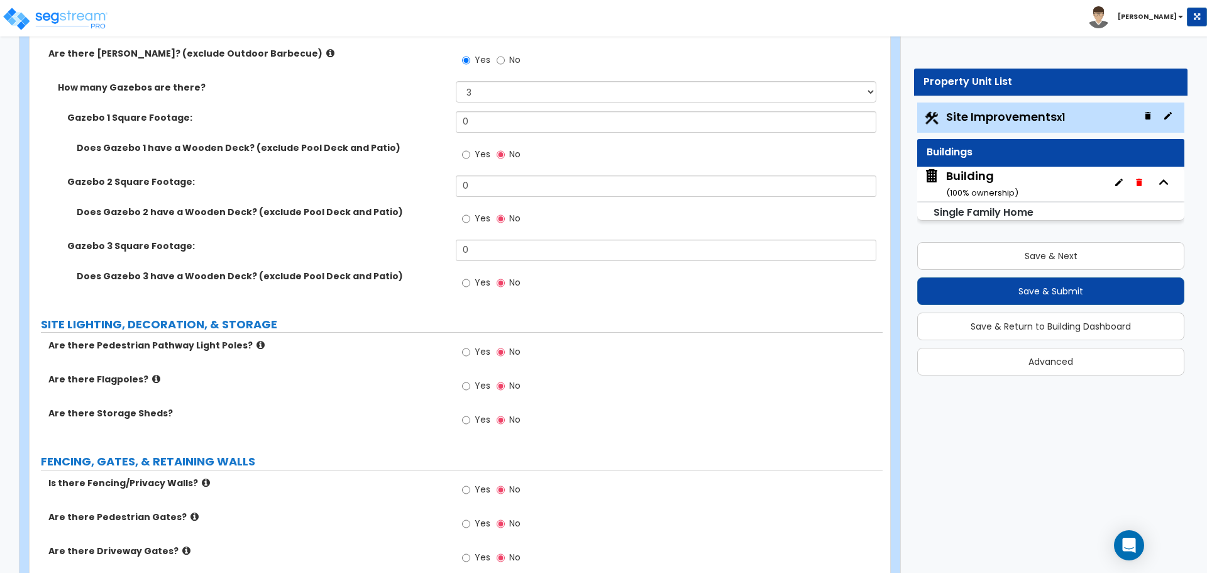
click at [603, 163] on div "Yes No" at bounding box center [669, 158] width 426 height 34
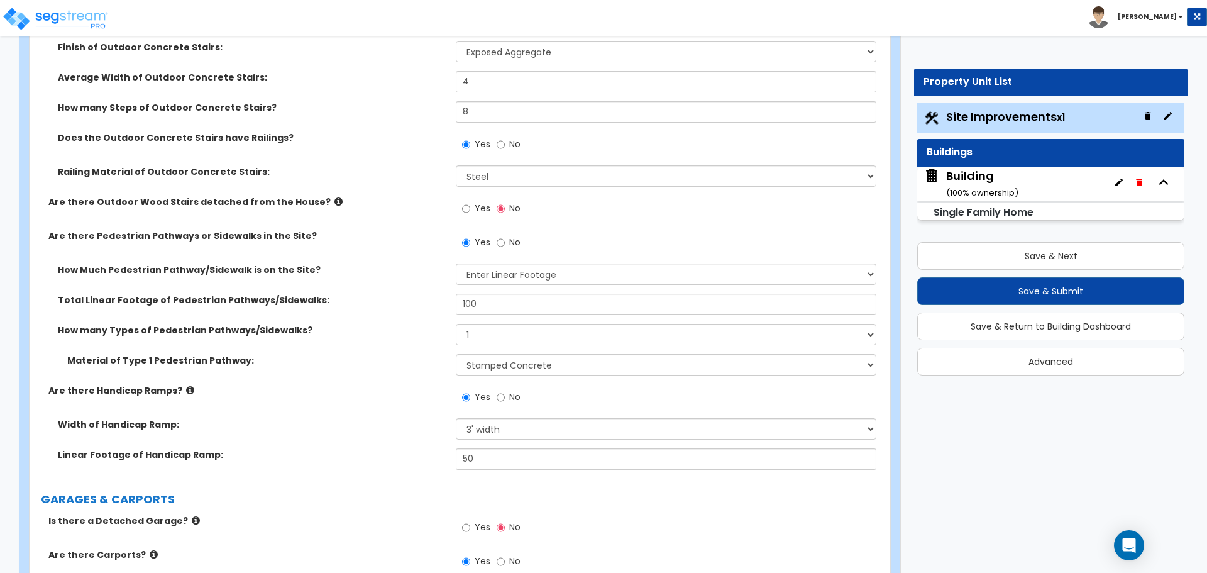
scroll to position [878, 0]
